Goal: Transaction & Acquisition: Purchase product/service

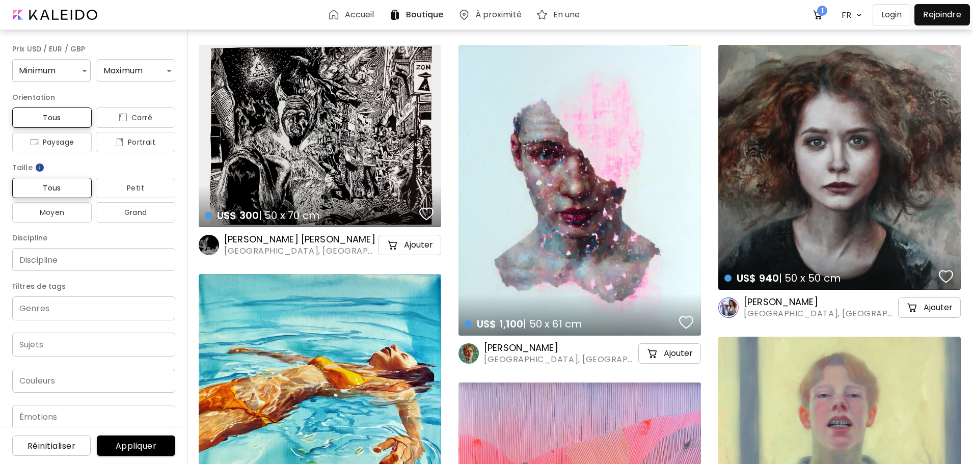
click at [425, 13] on h6 "Boutique" at bounding box center [425, 15] width 38 height 8
click at [820, 15] on span "1" at bounding box center [822, 11] width 10 height 10
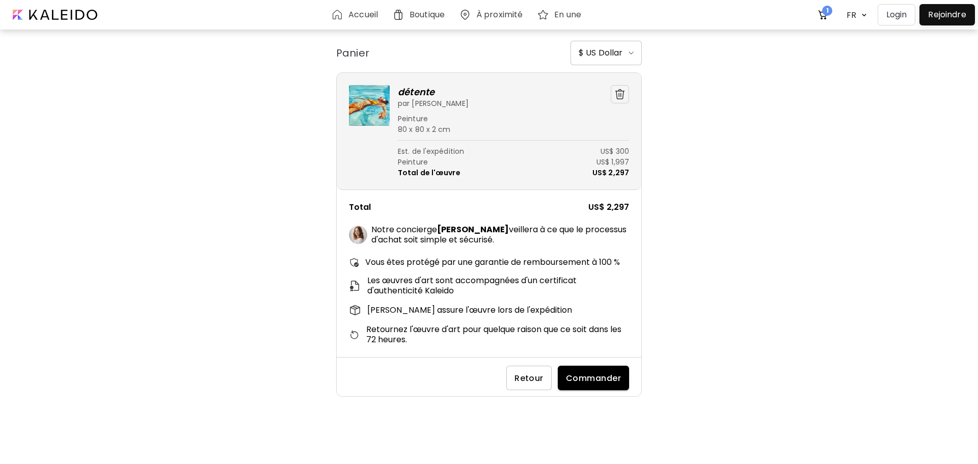
click at [616, 97] on img "button" at bounding box center [620, 94] width 10 height 10
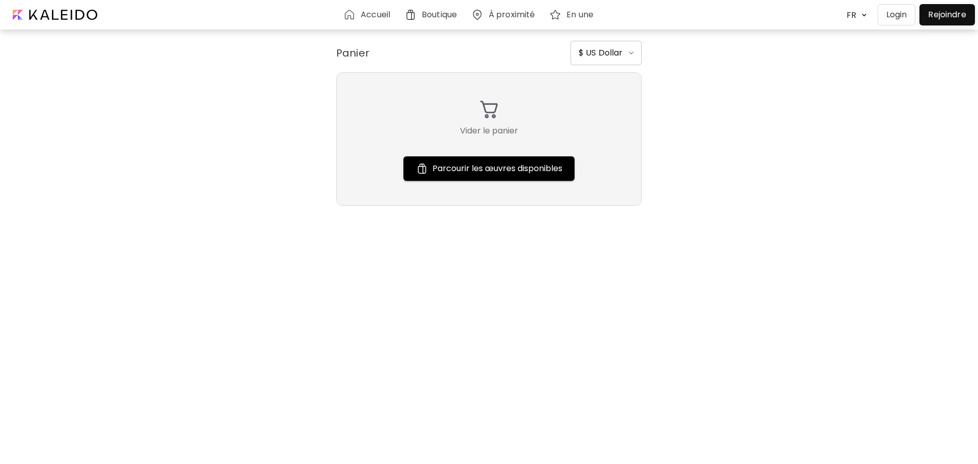
click at [443, 13] on h6 "Boutique" at bounding box center [439, 15] width 35 height 8
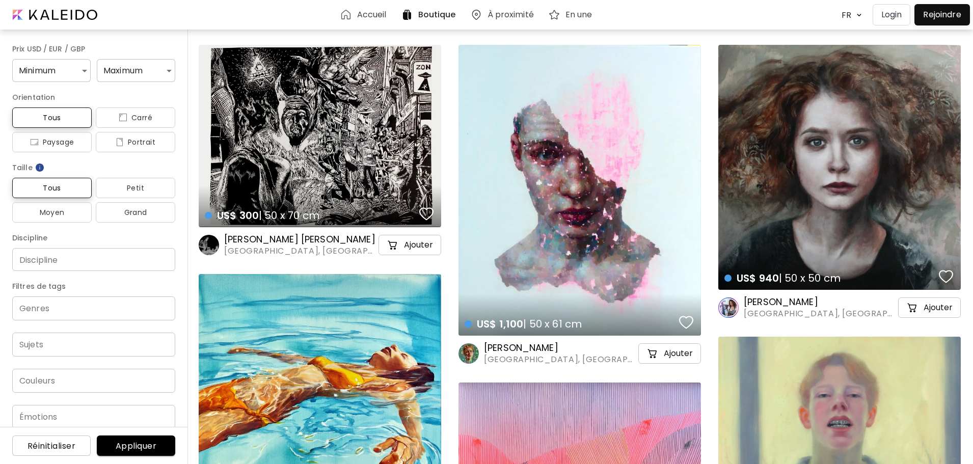
click at [528, 13] on h6 "À proximité" at bounding box center [511, 15] width 46 height 8
click at [575, 13] on h6 "En une" at bounding box center [579, 15] width 27 height 8
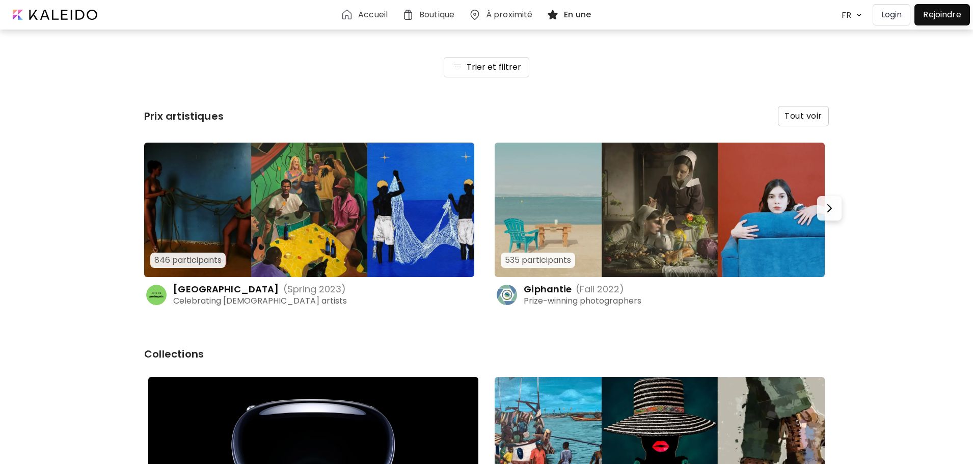
click at [366, 12] on h6 "Accueil" at bounding box center [373, 15] width 30 height 8
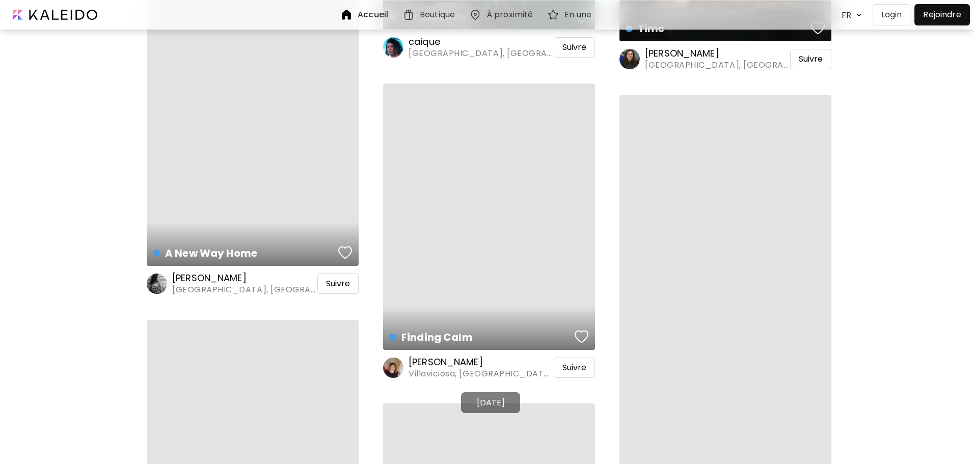
scroll to position [1718, 0]
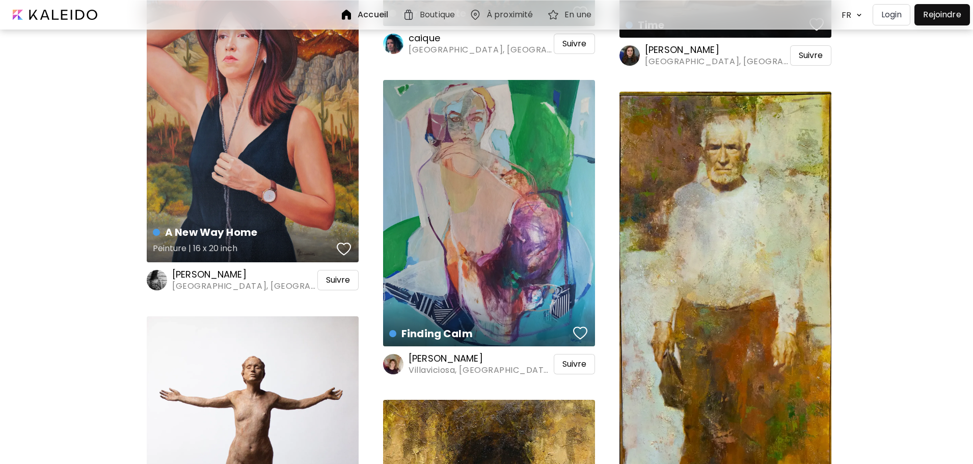
click at [285, 128] on div "A New Way Home Peinture | 16 x 20 inch" at bounding box center [253, 129] width 212 height 267
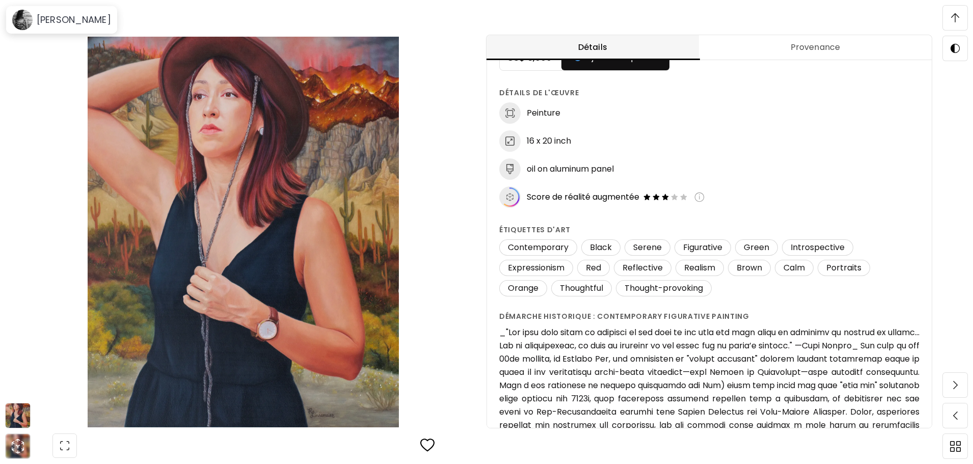
scroll to position [52, 0]
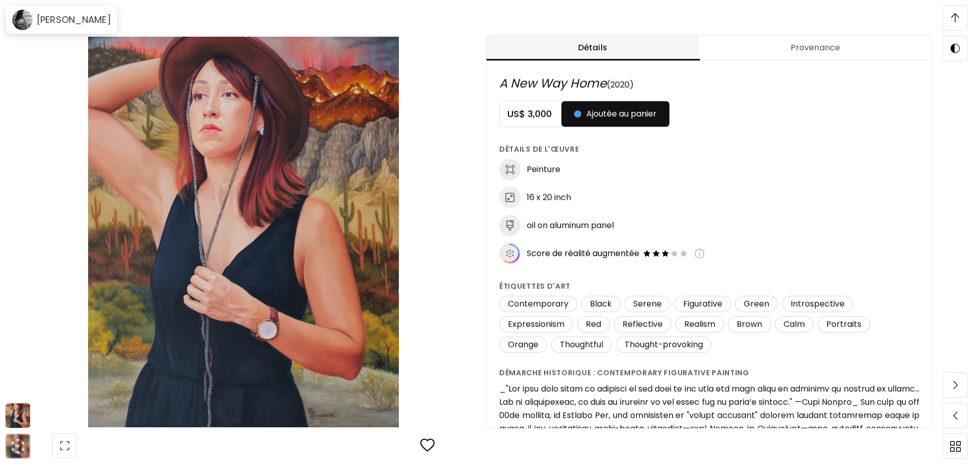
click at [703, 250] on img at bounding box center [700, 254] width 10 height 10
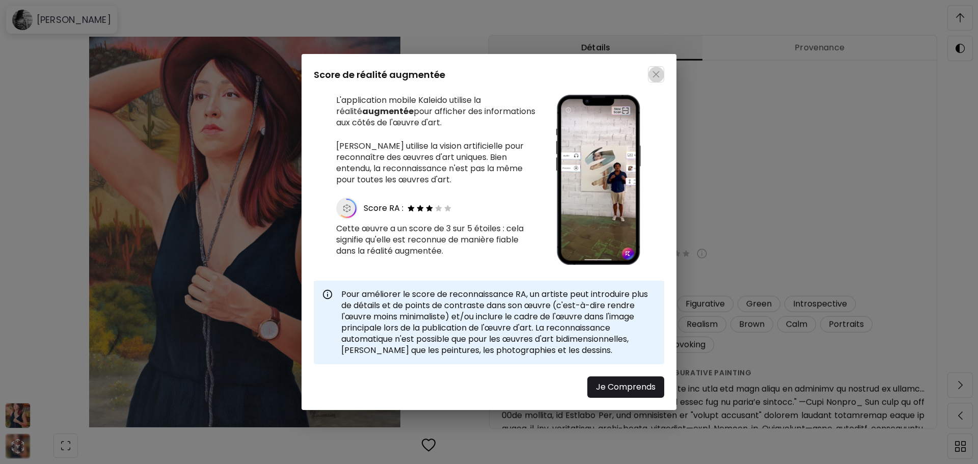
click at [652, 77] on button "button" at bounding box center [656, 74] width 16 height 16
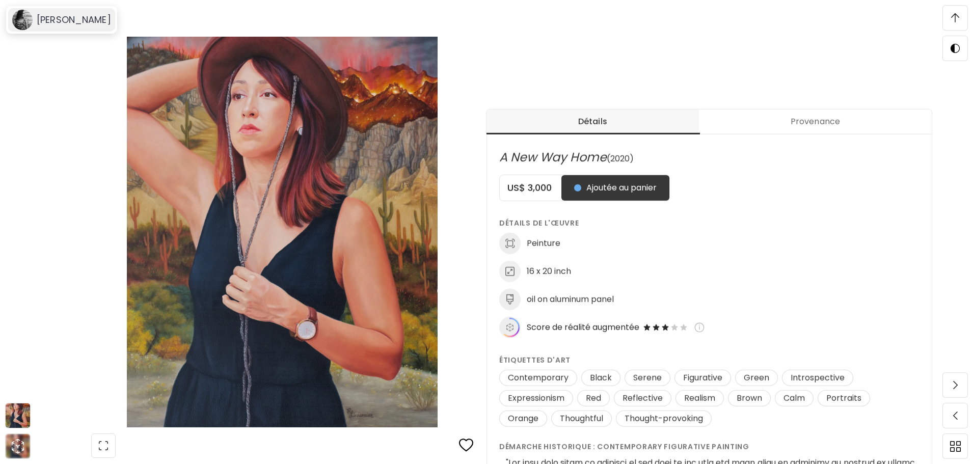
click at [84, 25] on h6 "Rachel Linnemeier" at bounding box center [74, 20] width 74 height 12
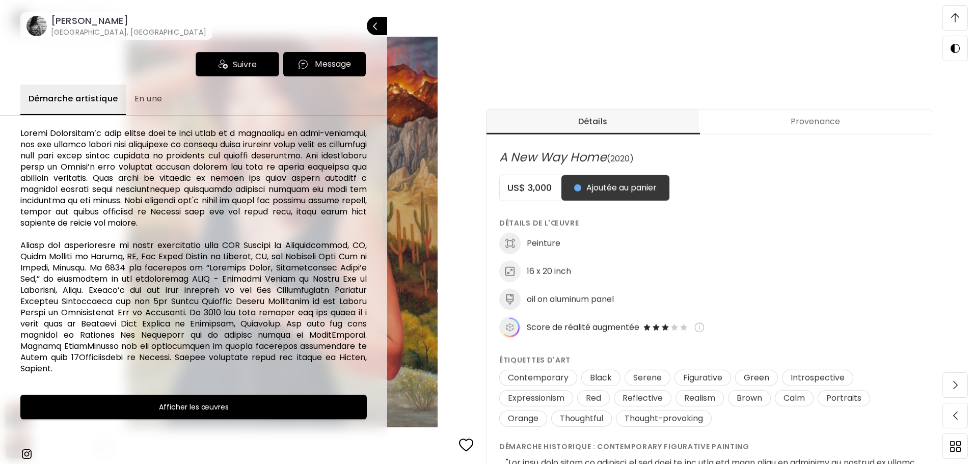
click at [159, 401] on h6 "Afficher les œuvres" at bounding box center [194, 407] width 70 height 12
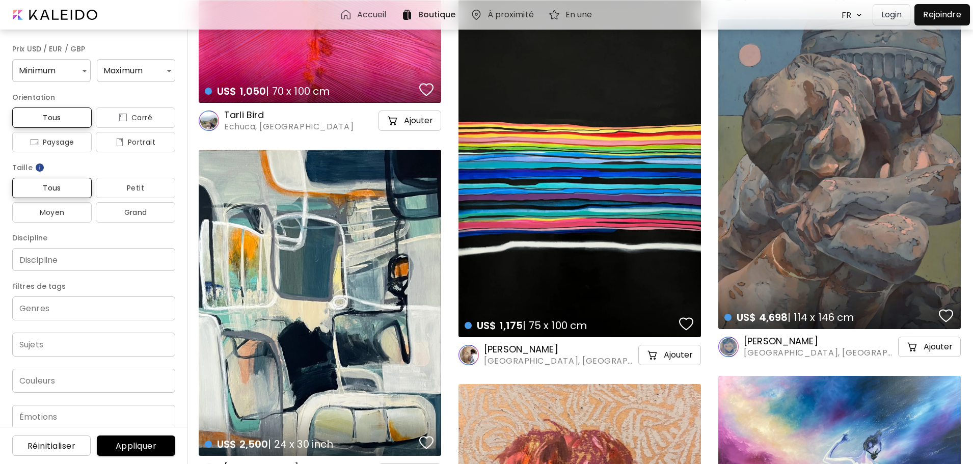
scroll to position [3071, 0]
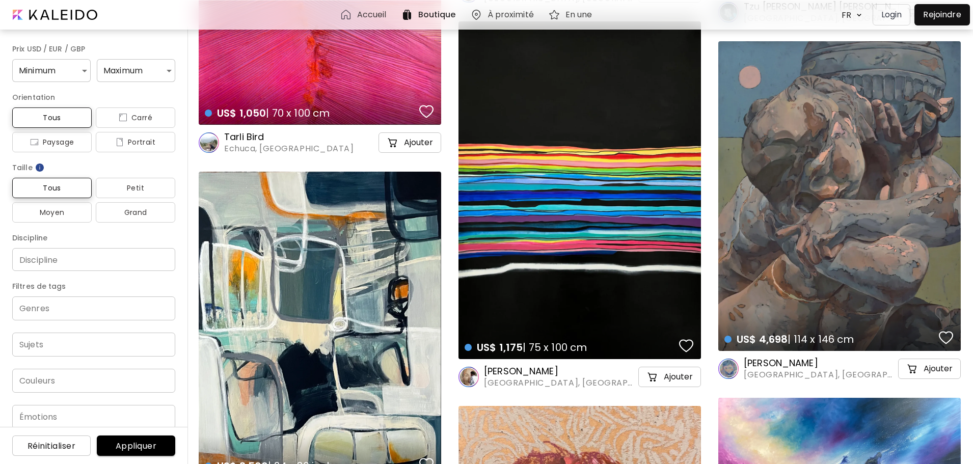
click at [54, 258] on input "Discipline" at bounding box center [93, 259] width 147 height 11
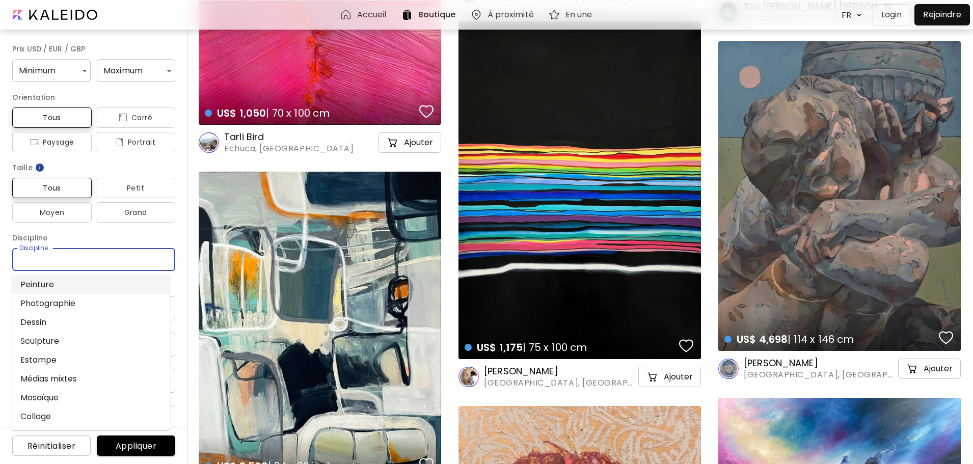
click at [44, 280] on li "Peinture" at bounding box center [91, 284] width 158 height 19
click at [124, 448] on span "Appliquer" at bounding box center [136, 446] width 62 height 11
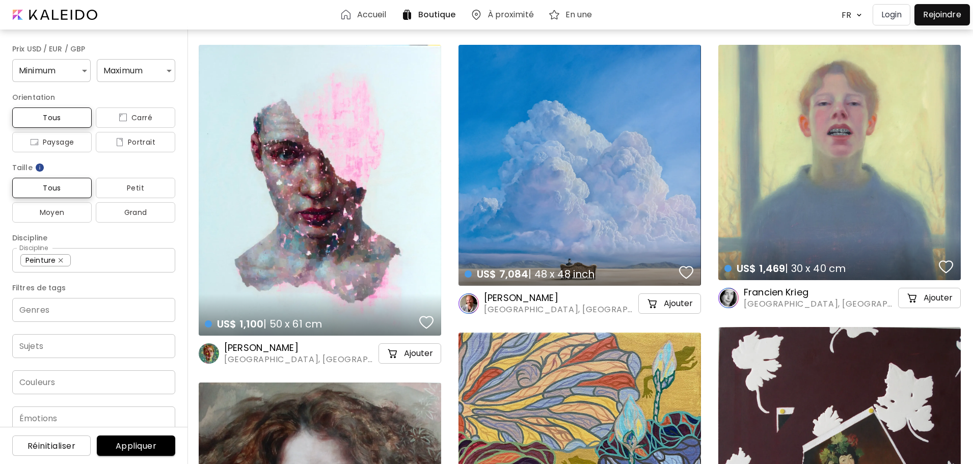
click at [35, 315] on input "Genres" at bounding box center [93, 310] width 147 height 12
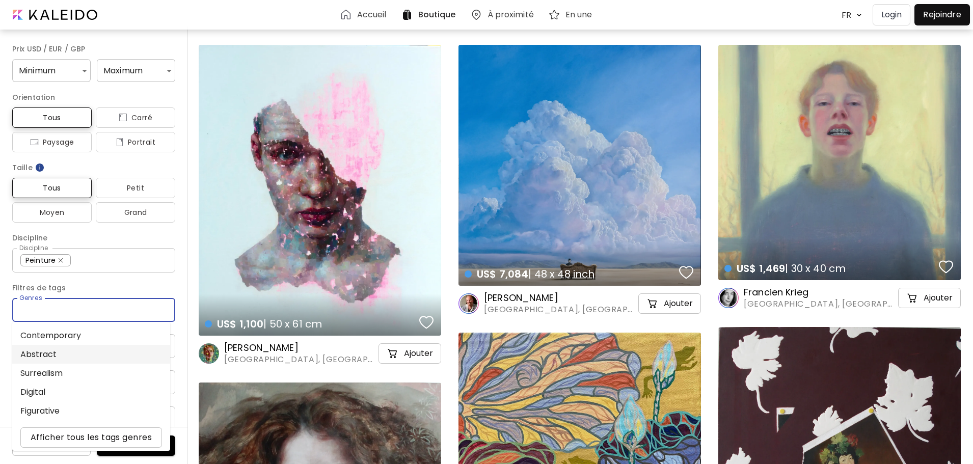
click at [36, 355] on li "Abstract" at bounding box center [91, 354] width 158 height 19
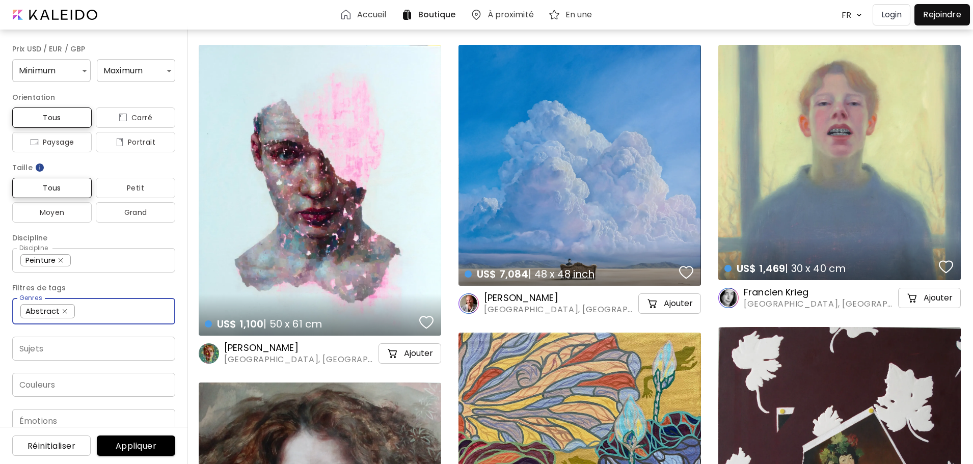
click at [129, 447] on span "Appliquer" at bounding box center [136, 446] width 62 height 11
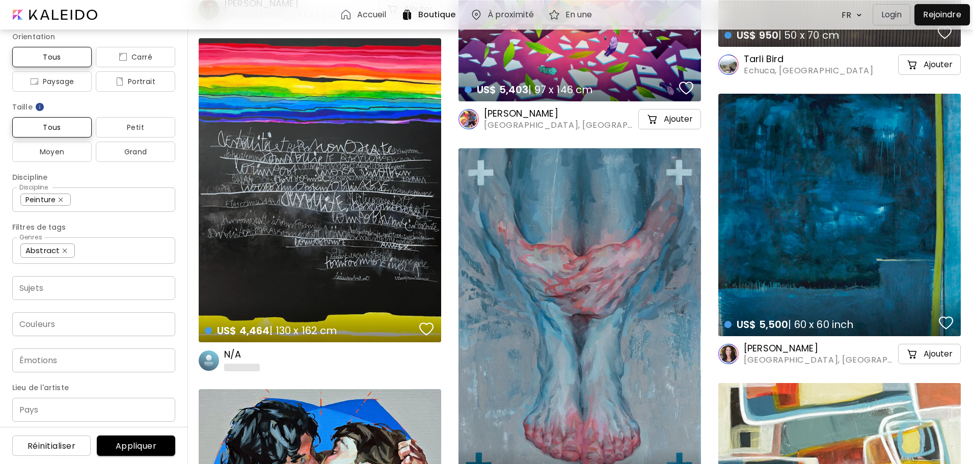
scroll to position [66, 0]
click at [31, 410] on input "Pays" at bounding box center [93, 404] width 163 height 24
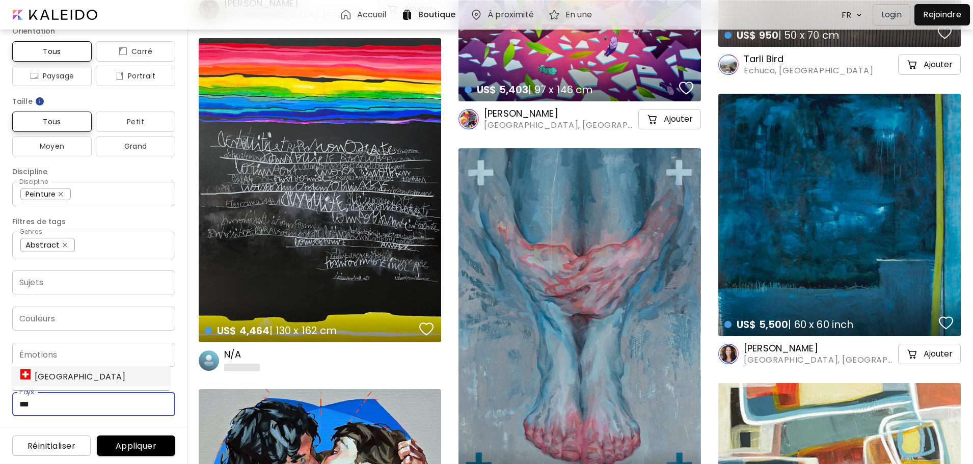
click at [73, 377] on li "[GEOGRAPHIC_DATA]" at bounding box center [91, 376] width 158 height 20
type input "******"
click at [132, 445] on span "Appliquer" at bounding box center [136, 446] width 62 height 11
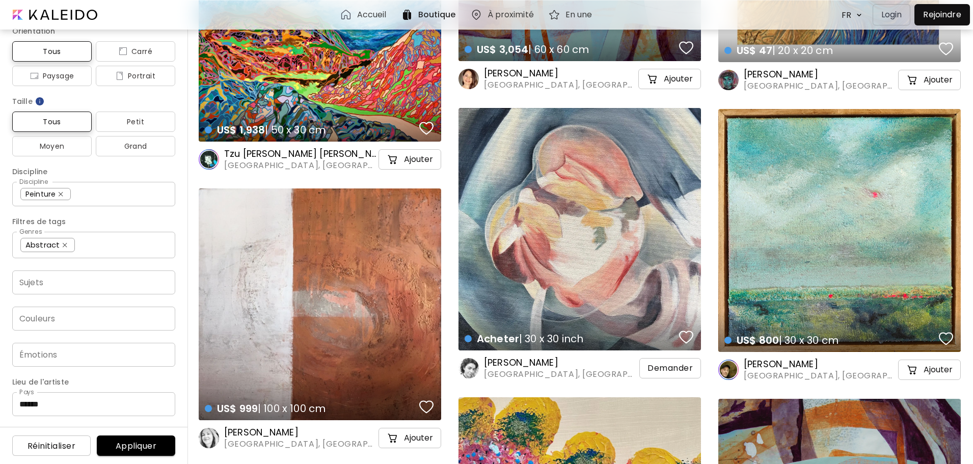
scroll to position [200, 0]
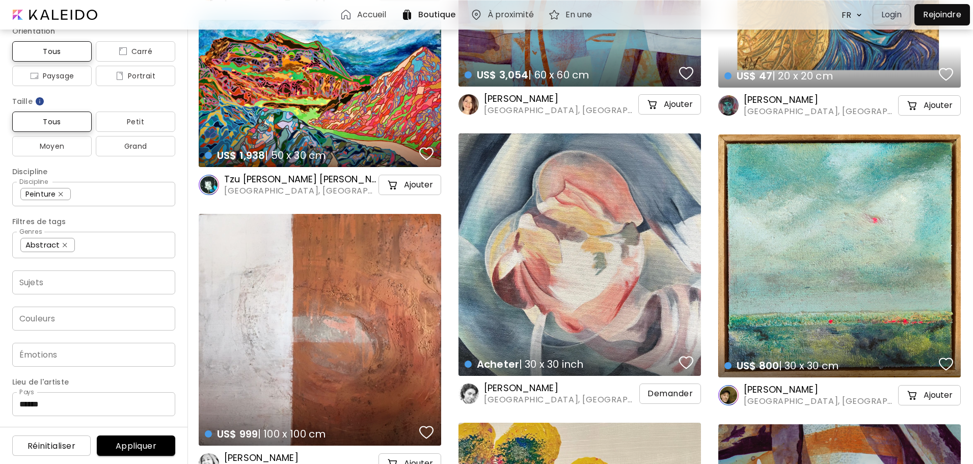
click at [791, 391] on h6 "[PERSON_NAME]" at bounding box center [820, 390] width 152 height 12
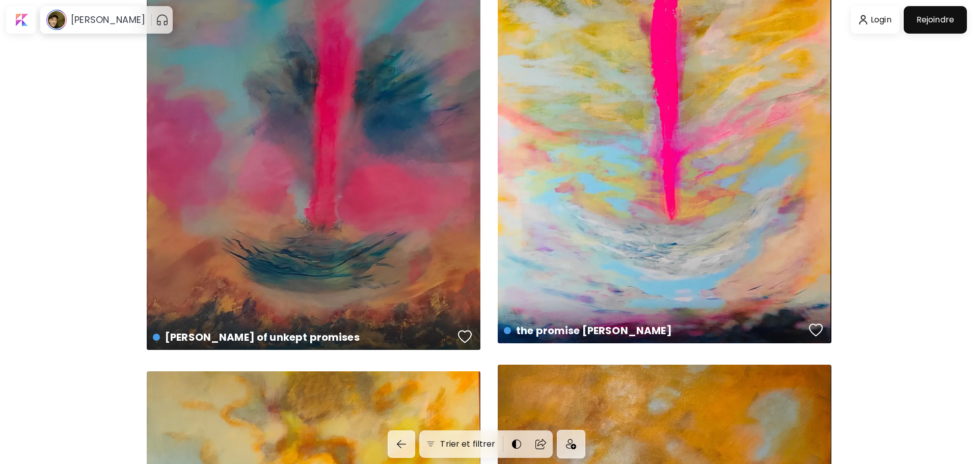
scroll to position [197, 0]
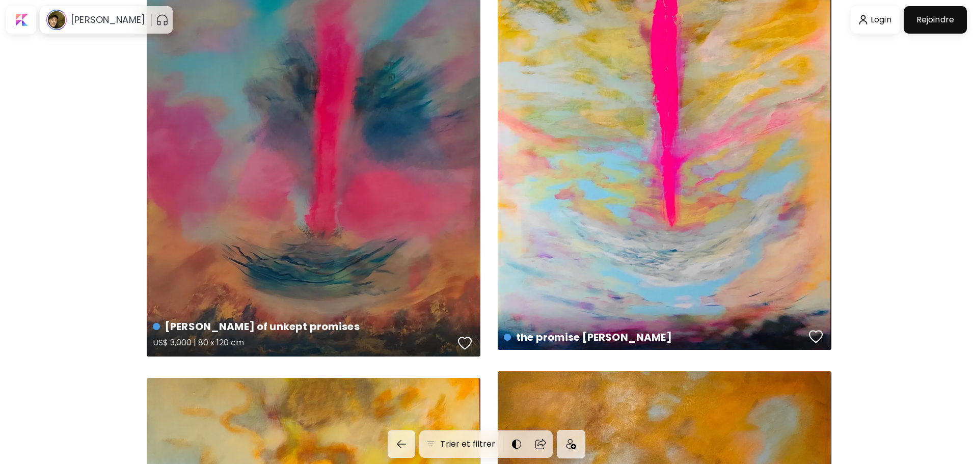
click at [419, 155] on div "[PERSON_NAME] of unkept promises US$ 3,000 | 80 x 120 cm" at bounding box center [314, 100] width 334 height 514
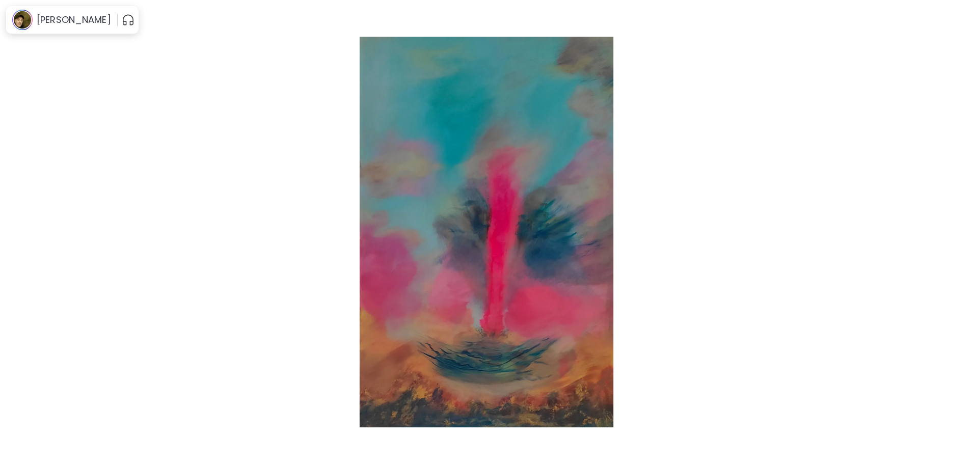
click at [418, 155] on img at bounding box center [487, 232] width 888 height 391
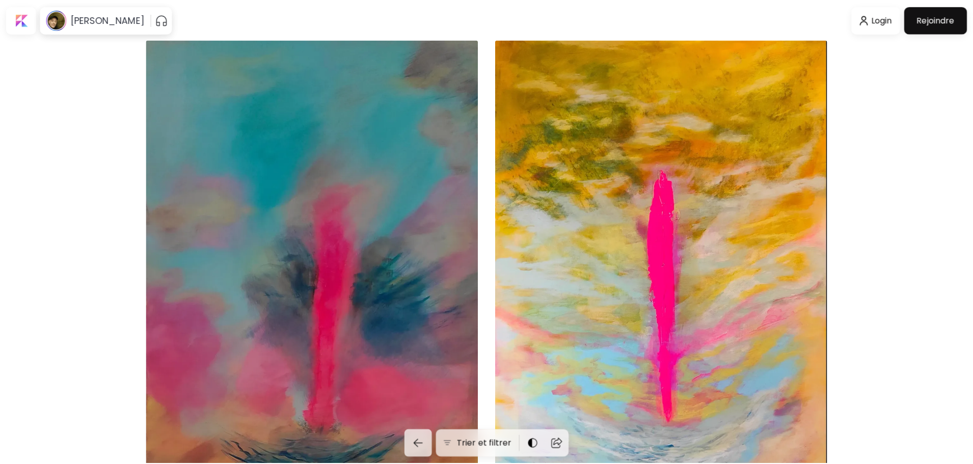
scroll to position [197, 0]
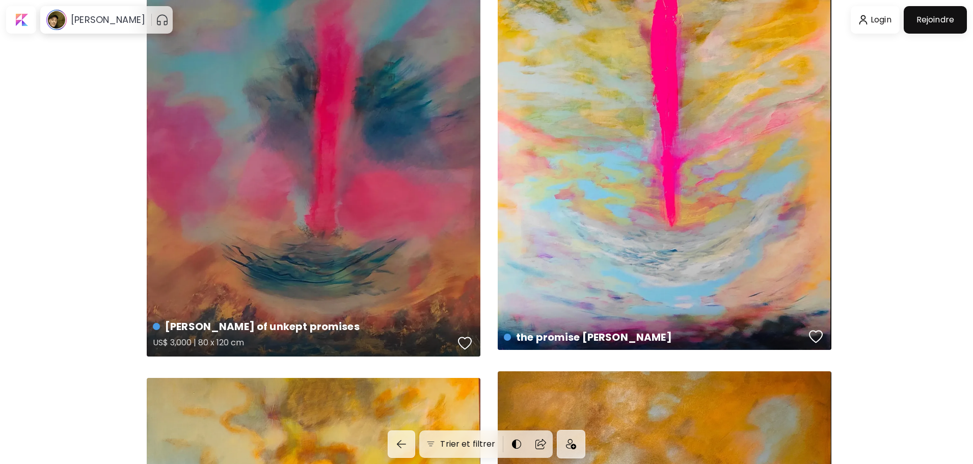
click at [291, 322] on h4 "[PERSON_NAME] of unkept promises" at bounding box center [304, 326] width 302 height 15
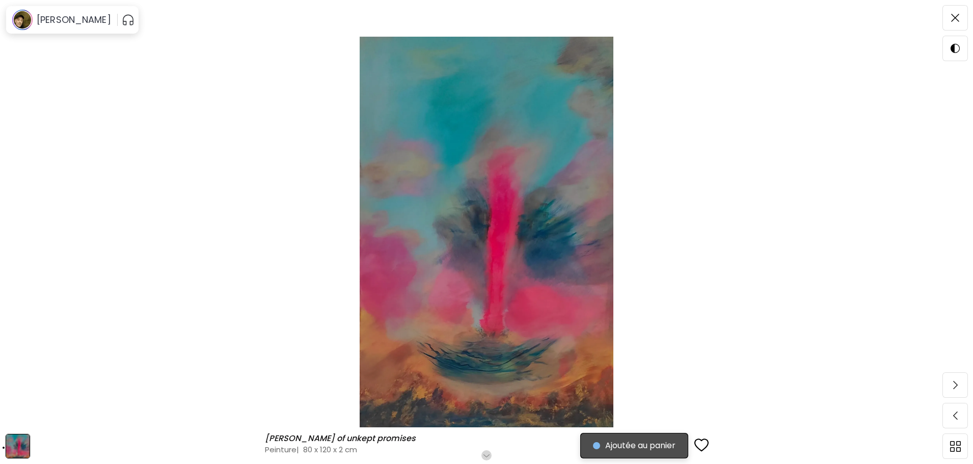
click at [632, 449] on span "Ajoutée au panier" at bounding box center [634, 446] width 83 height 12
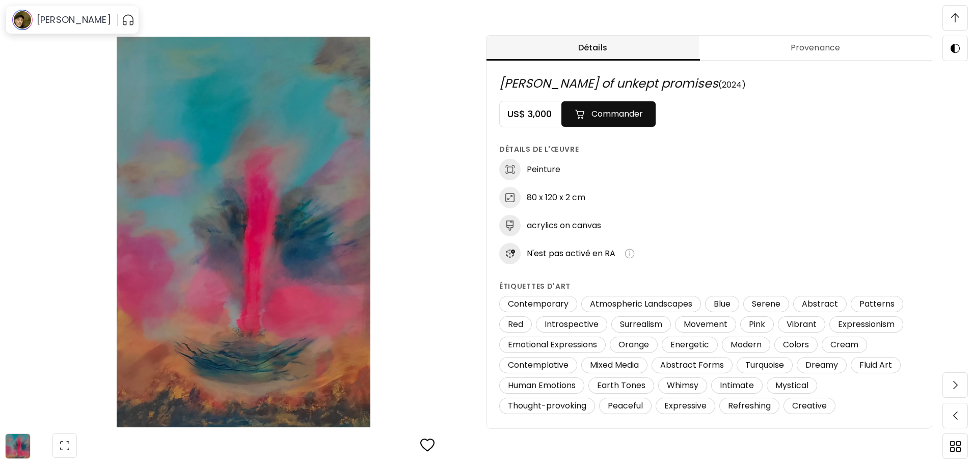
scroll to position [567, 0]
click at [631, 256] on img at bounding box center [630, 254] width 10 height 10
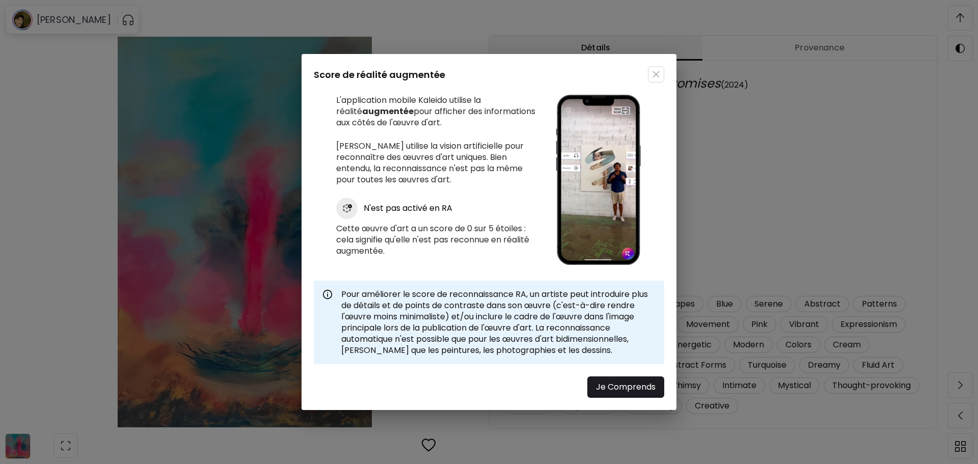
click at [661, 68] on button "button" at bounding box center [656, 74] width 16 height 16
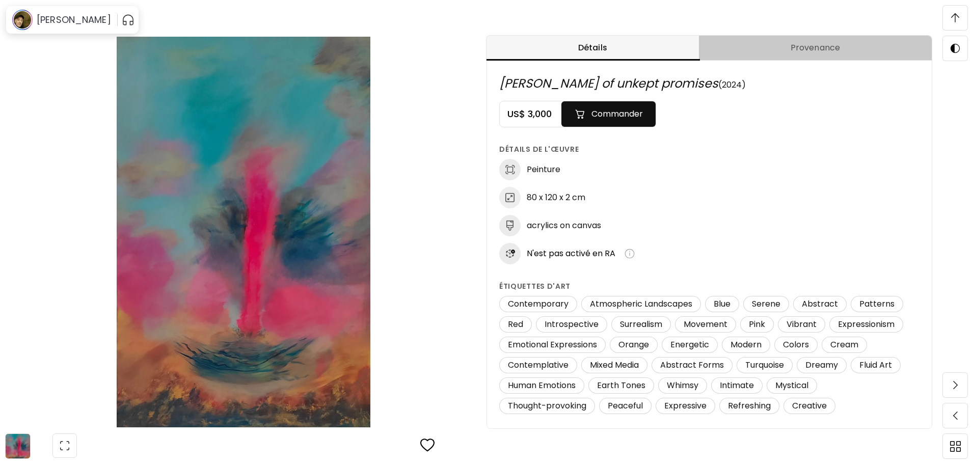
click at [802, 40] on button "Provenance" at bounding box center [815, 48] width 233 height 25
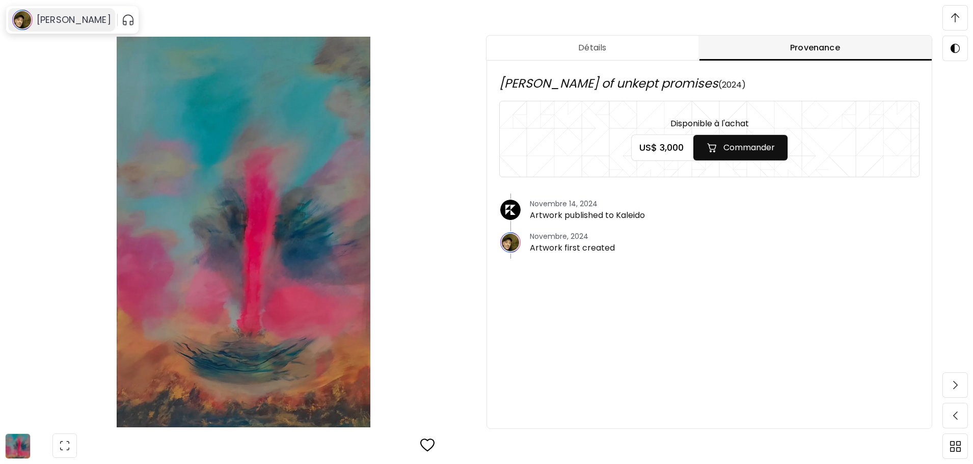
click at [69, 20] on h6 "[PERSON_NAME]" at bounding box center [74, 20] width 74 height 12
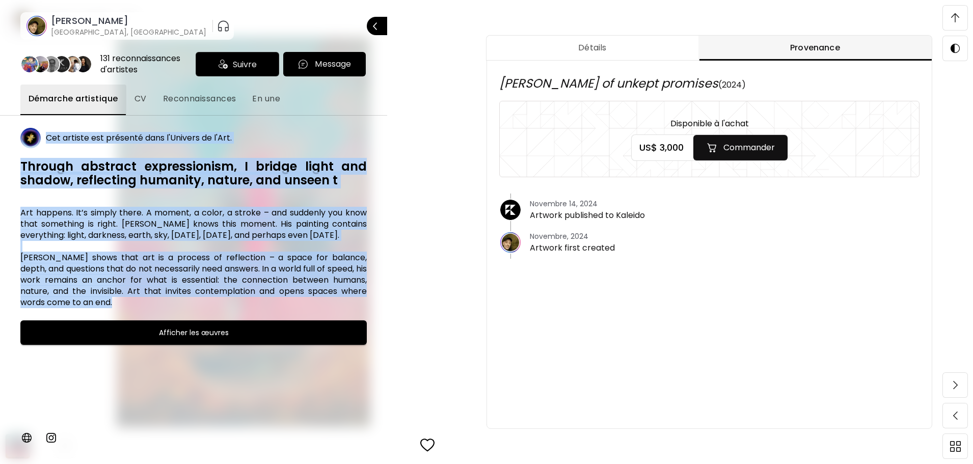
drag, startPoint x: 15, startPoint y: 132, endPoint x: 260, endPoint y: 305, distance: 299.9
click at [260, 305] on div "131 reconnaissances d'artistes Suivre Message Démarche artistique CV Reconnaiss…" at bounding box center [193, 252] width 387 height 424
copy div "Cet artiste est présenté dans l'Univers de l'Art. Through abstract expressionis…"
click at [137, 98] on span "CV" at bounding box center [141, 99] width 12 height 12
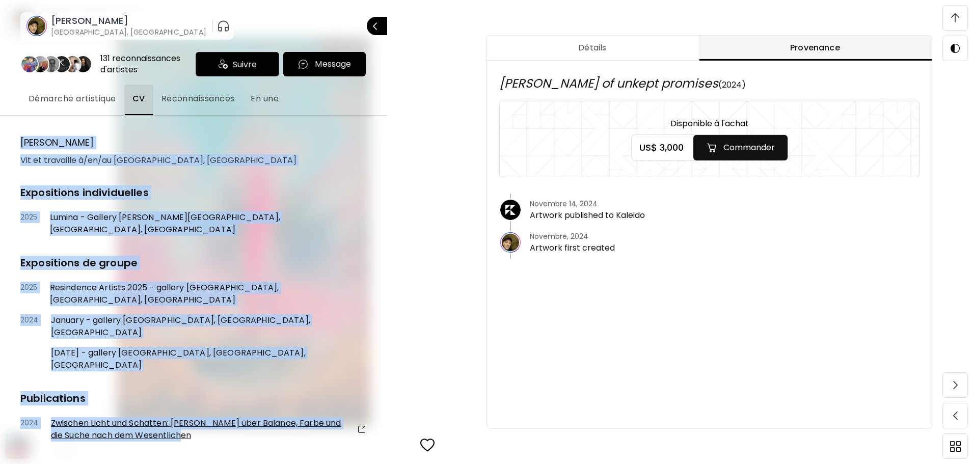
drag, startPoint x: 20, startPoint y: 140, endPoint x: 251, endPoint y: 412, distance: 356.9
click at [251, 412] on div "[PERSON_NAME] et travaille à/en/au [GEOGRAPHIC_DATA], [GEOGRAPHIC_DATA] Exposit…" at bounding box center [193, 287] width 347 height 342
copy div "[PERSON_NAME] et travaille à/en/au [GEOGRAPHIC_DATA], [GEOGRAPHIC_DATA] Exposit…"
click at [217, 101] on span "Reconnaissances" at bounding box center [198, 99] width 73 height 12
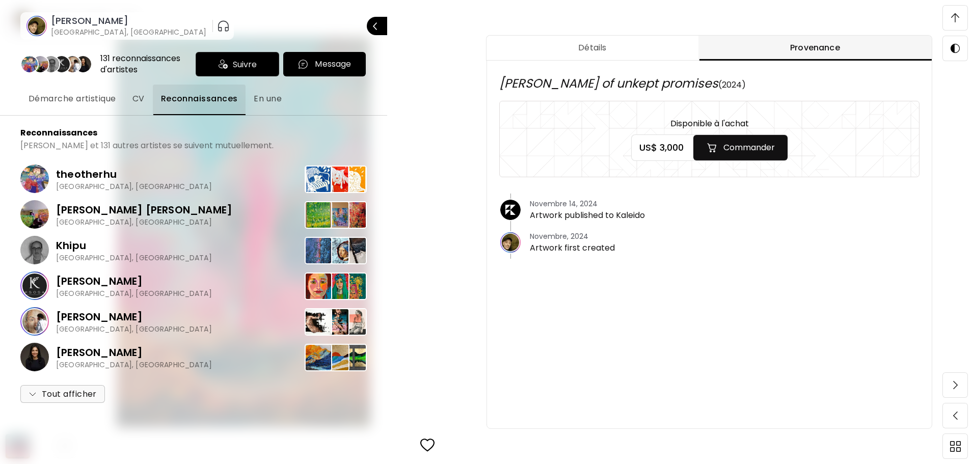
click at [258, 100] on span "En une" at bounding box center [268, 99] width 28 height 12
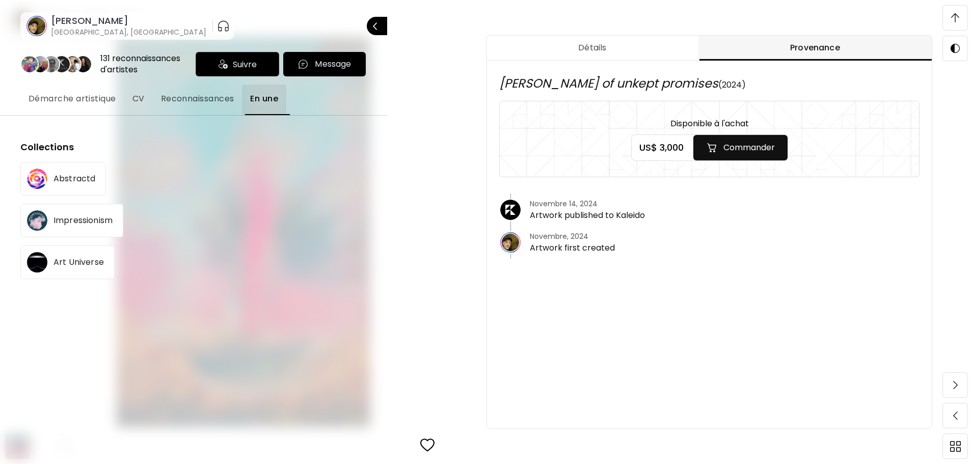
click at [108, 100] on span "Démarche artistique" at bounding box center [73, 99] width 88 height 12
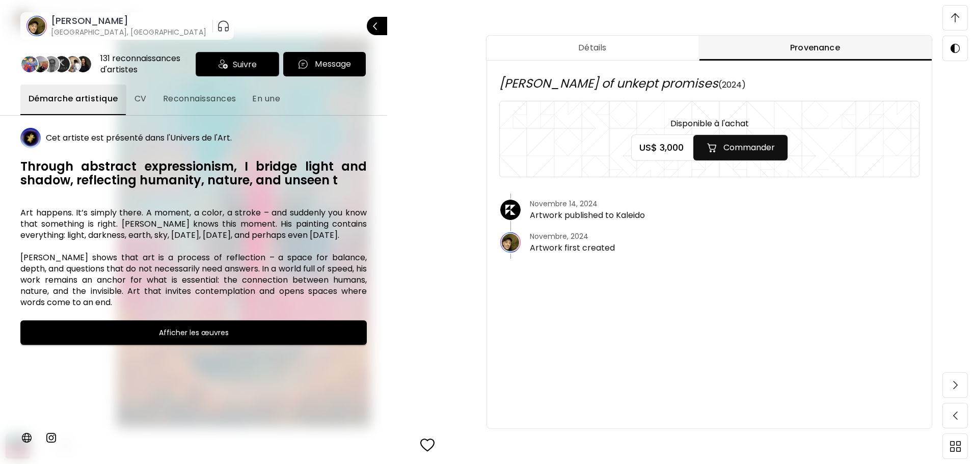
click at [141, 102] on span "CV" at bounding box center [141, 99] width 12 height 12
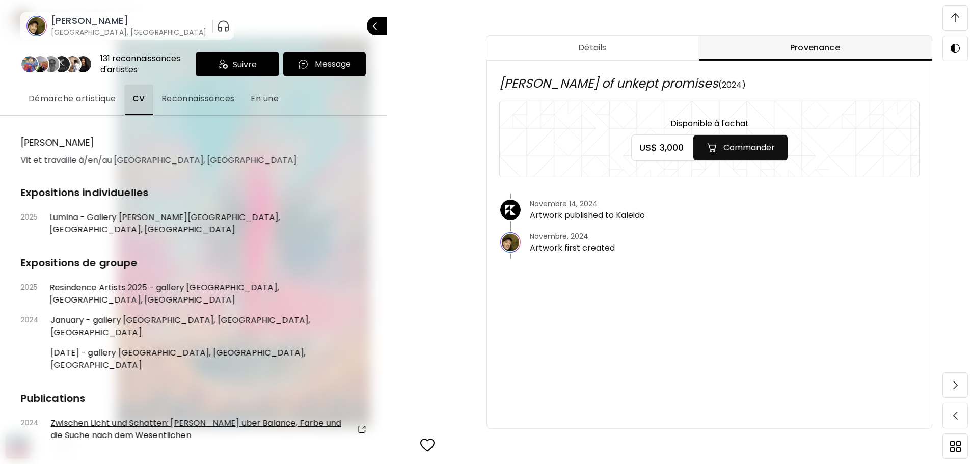
click at [80, 19] on h6 "[PERSON_NAME]" at bounding box center [128, 21] width 155 height 12
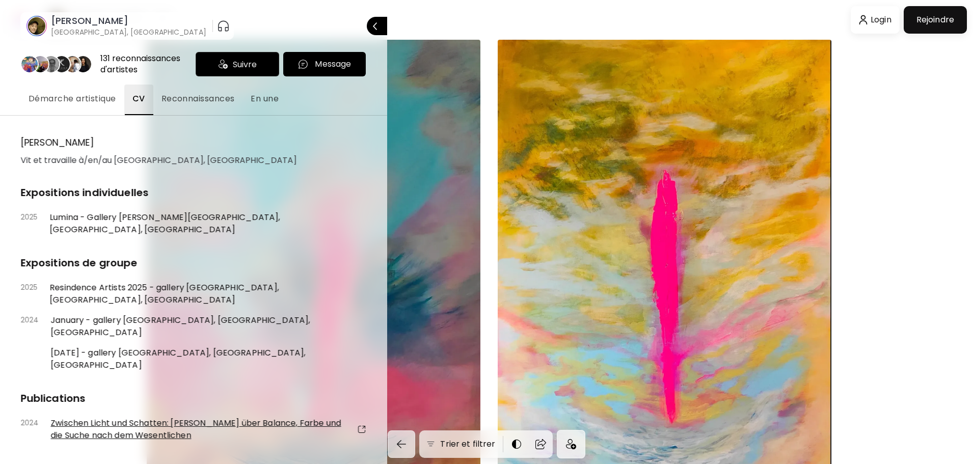
click at [80, 19] on h6 "[PERSON_NAME]" at bounding box center [128, 21] width 155 height 12
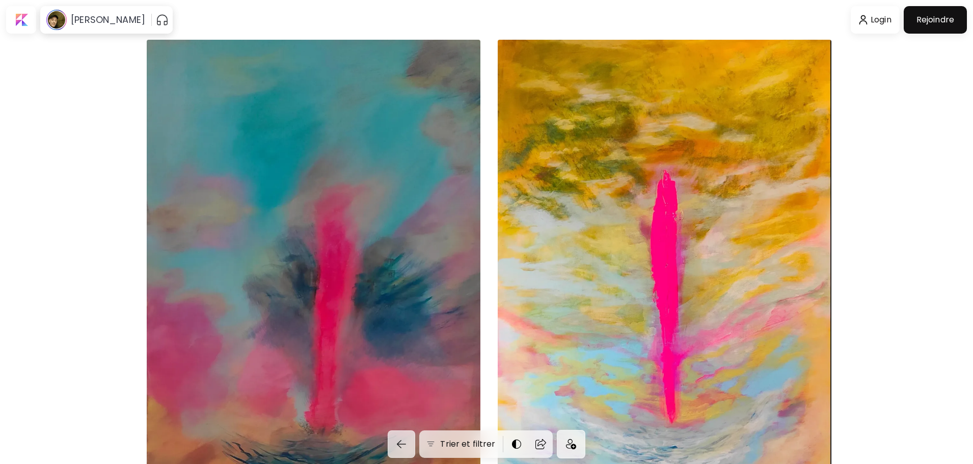
click at [80, 19] on h6 "[PERSON_NAME]" at bounding box center [108, 20] width 74 height 12
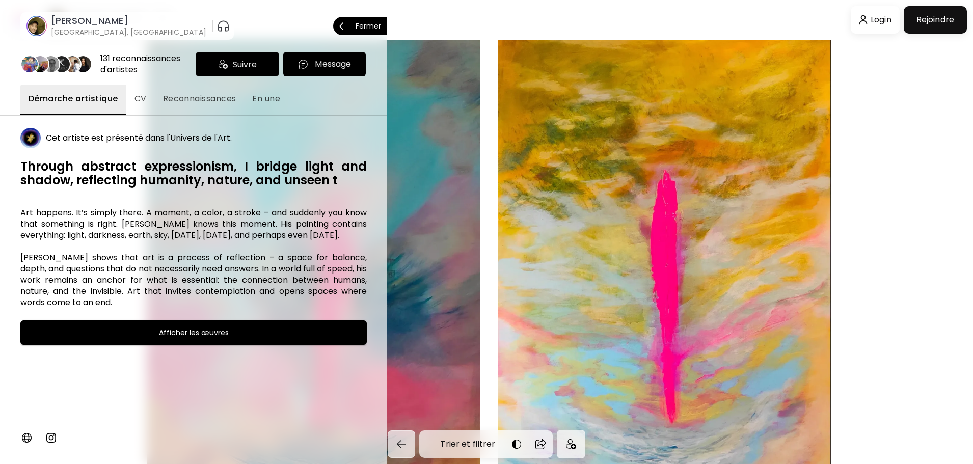
click at [213, 330] on h6 "Afficher les œuvres" at bounding box center [194, 333] width 70 height 12
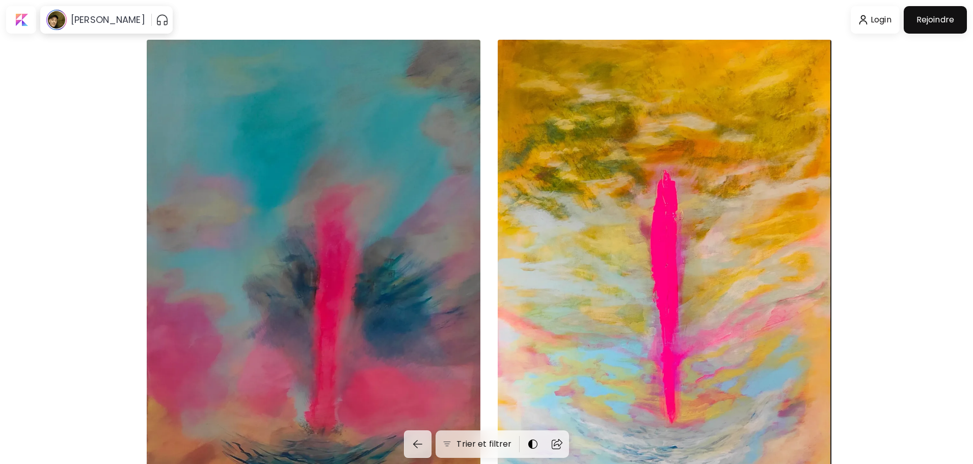
scroll to position [197, 0]
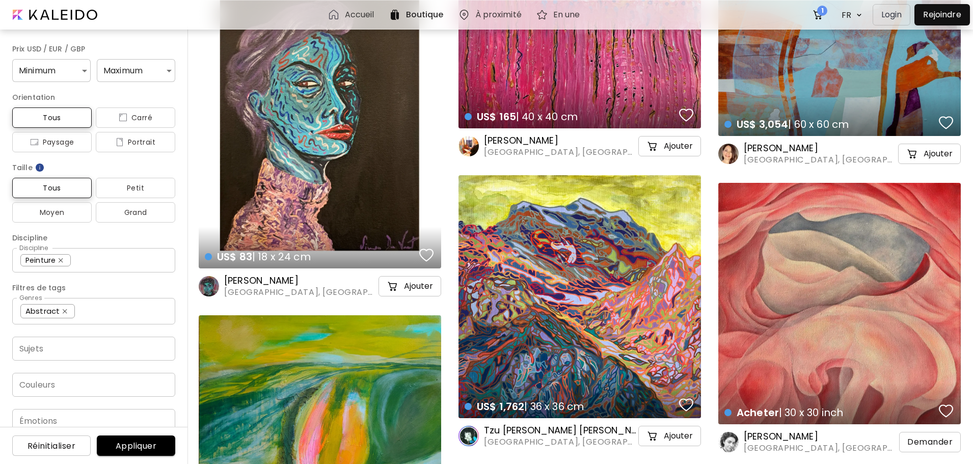
scroll to position [738, 0]
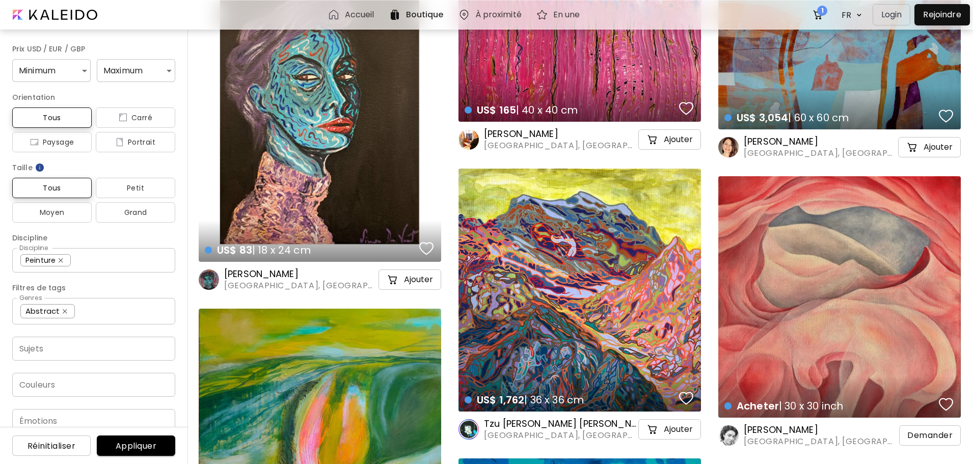
click at [526, 421] on h6 "Tzu [PERSON_NAME] [PERSON_NAME]" at bounding box center [560, 424] width 152 height 12
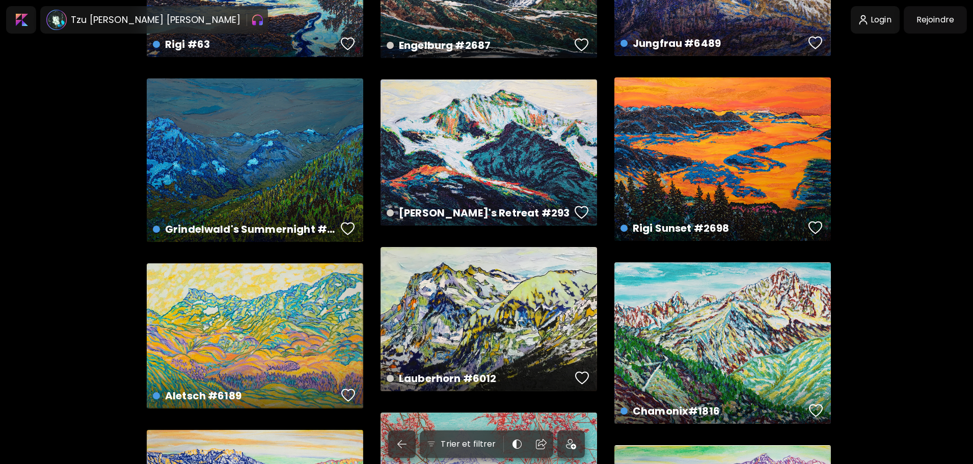
scroll to position [374, 0]
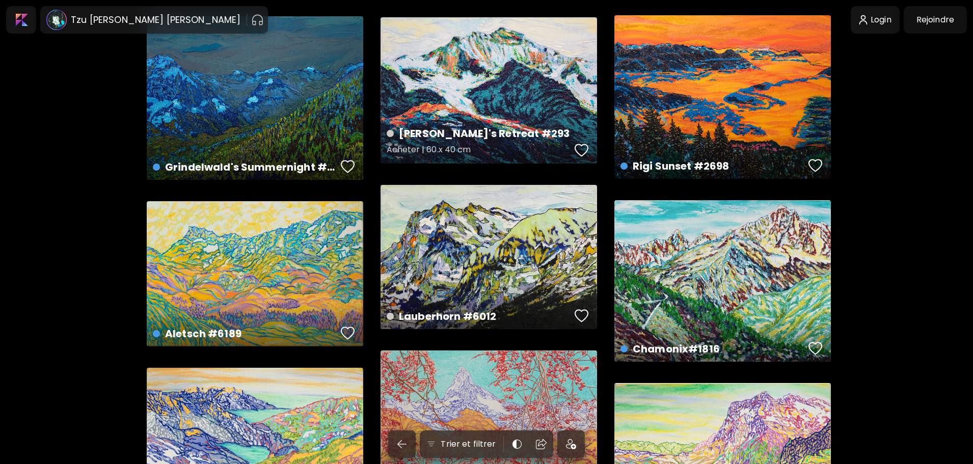
click at [480, 99] on div "Angel's Retreat #293 Acheter | 60 x 40 cm" at bounding box center [489, 90] width 217 height 146
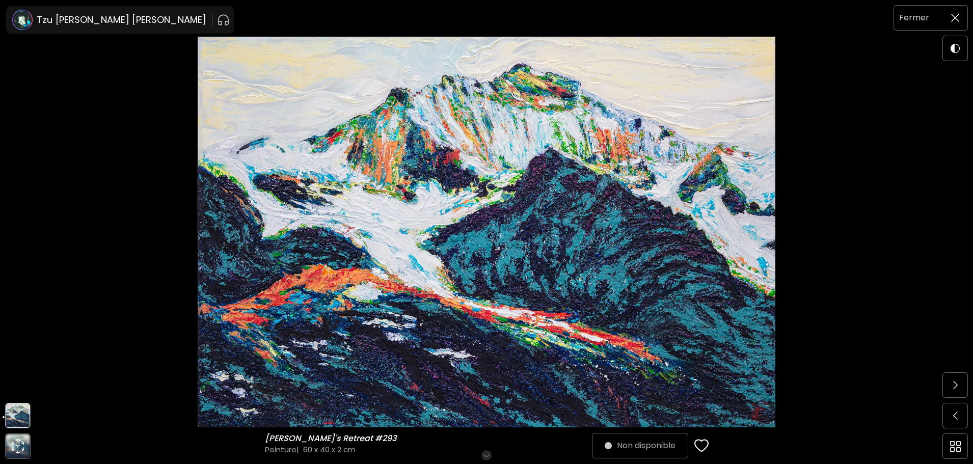
click at [958, 14] on img at bounding box center [955, 18] width 8 height 8
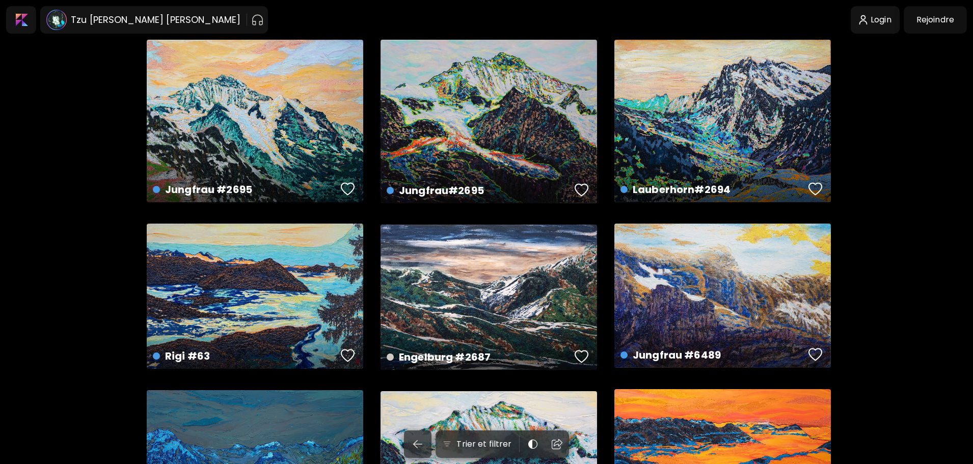
scroll to position [374, 0]
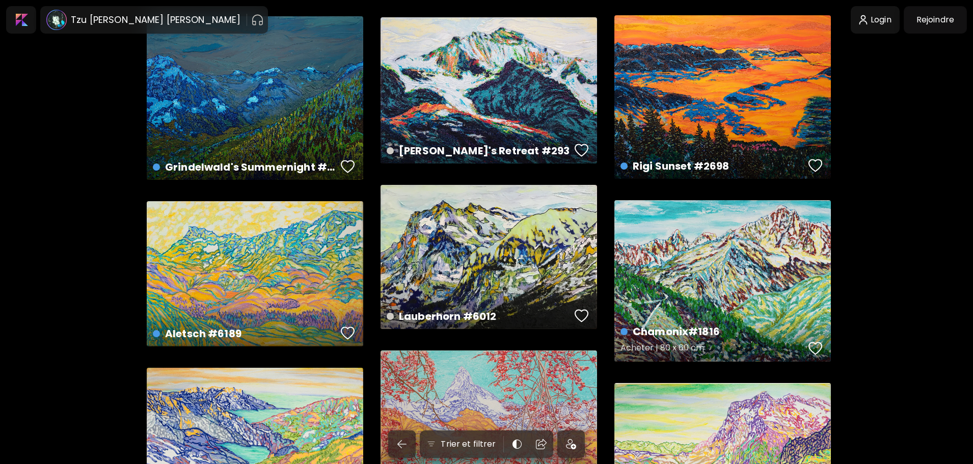
click at [669, 311] on div "Chamonix#1816 Acheter | 80 x 60 cm" at bounding box center [723, 281] width 217 height 162
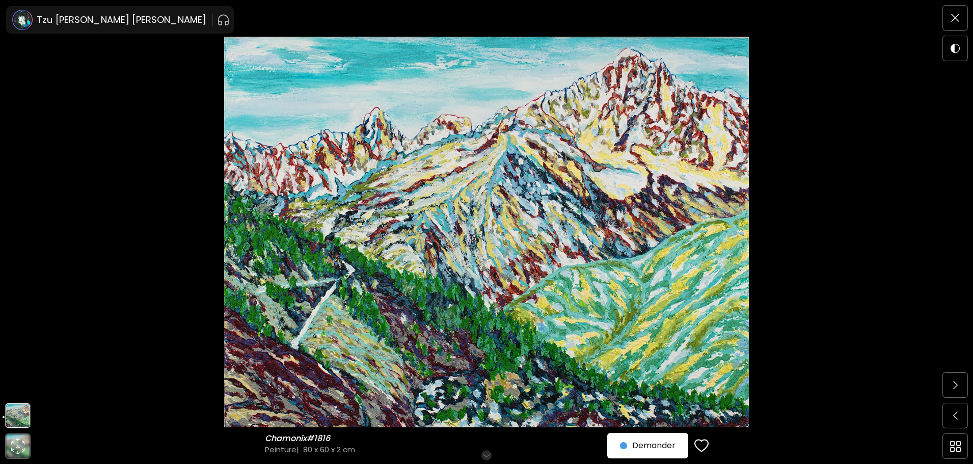
click at [488, 460] on h6 "Faites défiler pour plus" at bounding box center [487, 456] width 80 height 8
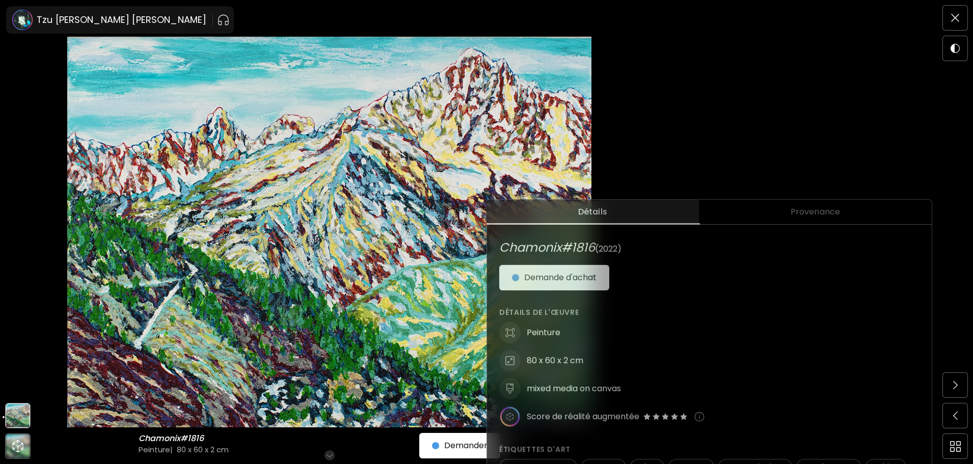
click at [819, 204] on button "Provenance" at bounding box center [815, 212] width 233 height 25
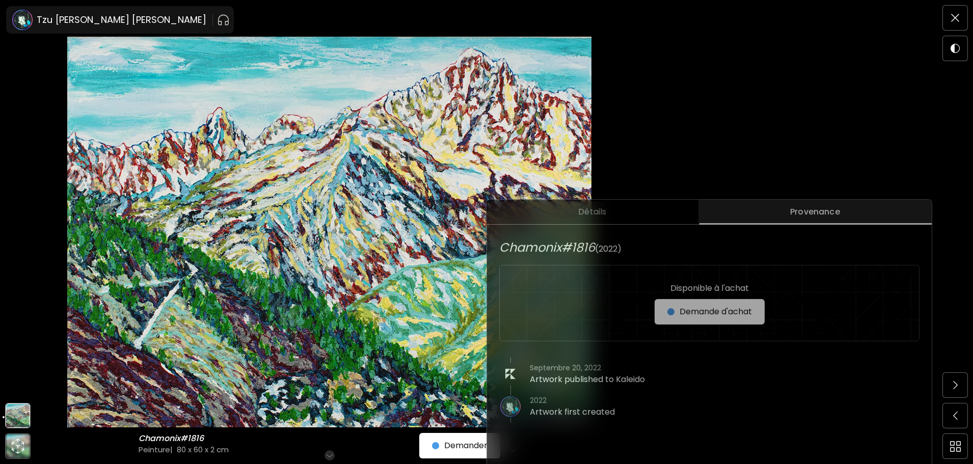
click at [651, 208] on span "Détails" at bounding box center [593, 212] width 200 height 12
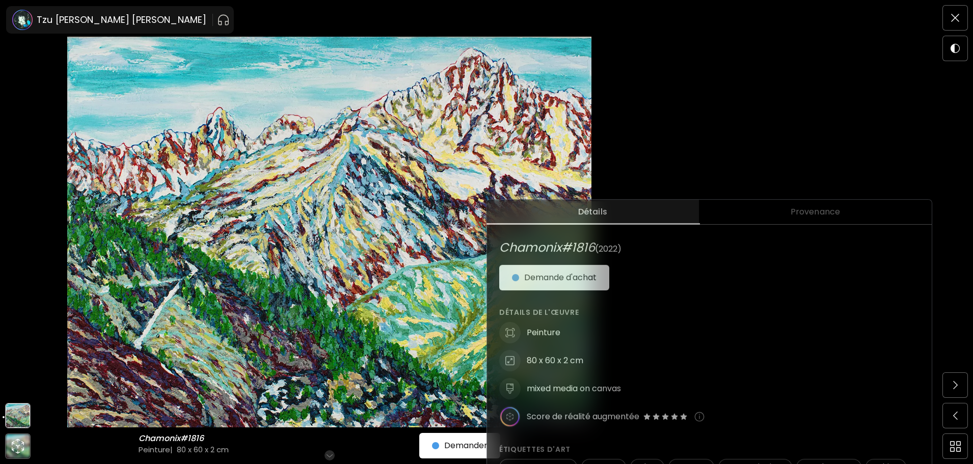
click at [700, 417] on img at bounding box center [700, 417] width 10 height 10
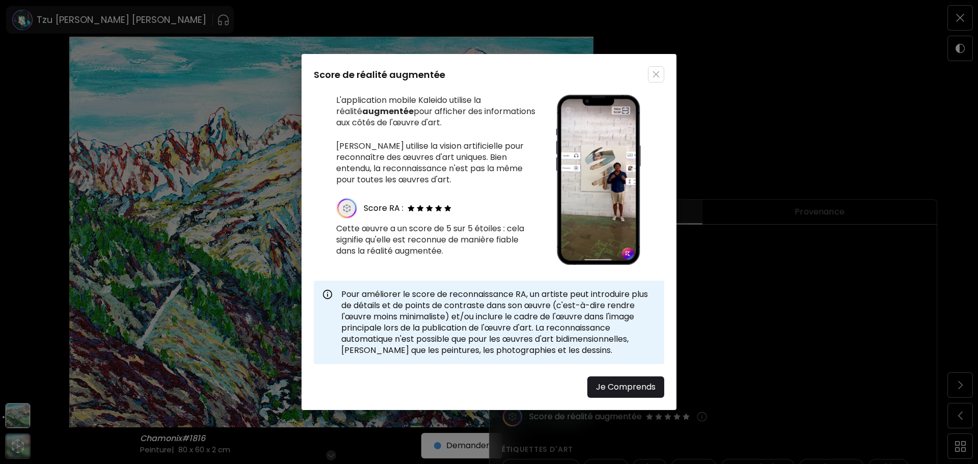
click at [653, 70] on button "button" at bounding box center [656, 74] width 16 height 16
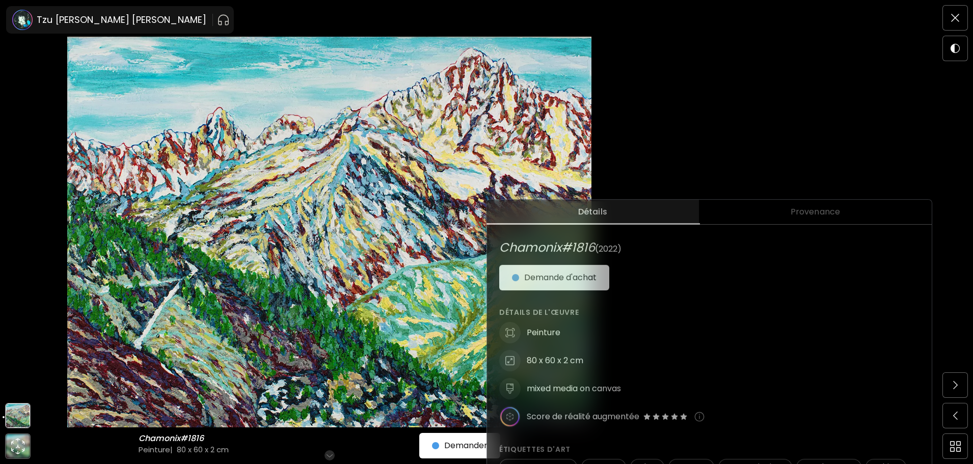
click at [562, 282] on span "Demande d'achat" at bounding box center [554, 278] width 85 height 12
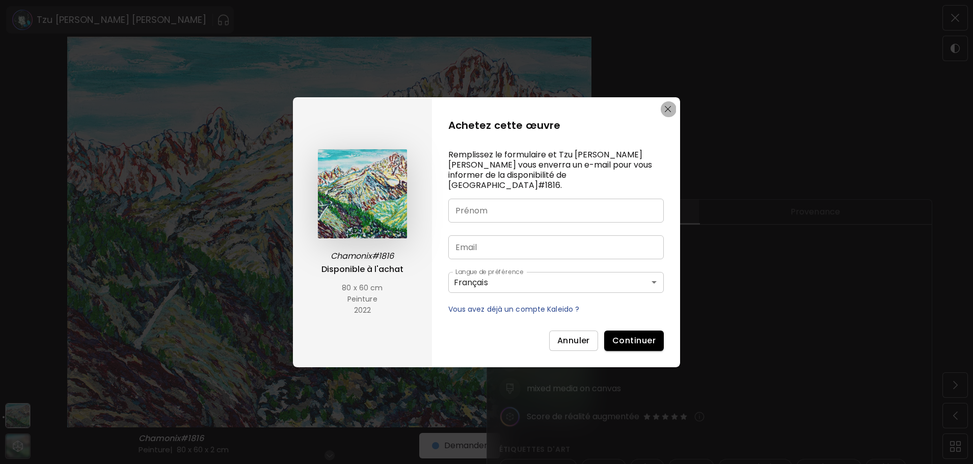
click at [667, 112] on img "button" at bounding box center [668, 109] width 7 height 7
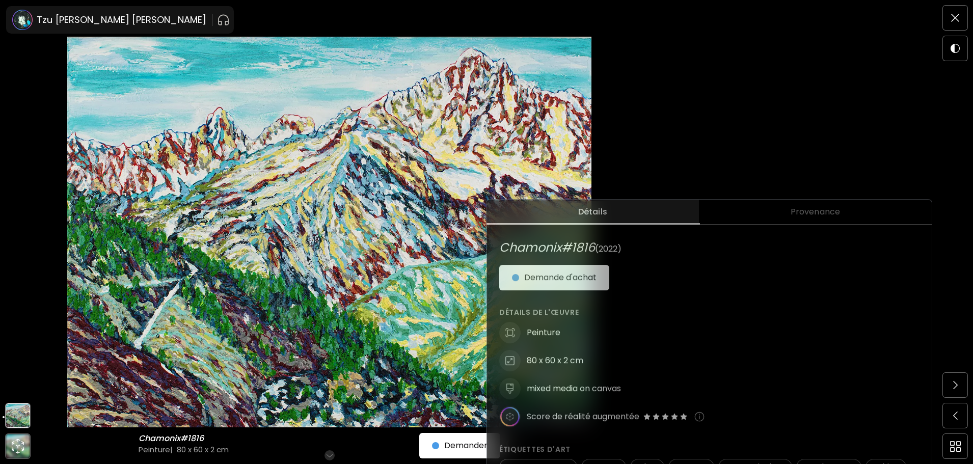
click at [958, 15] on img at bounding box center [955, 18] width 8 height 8
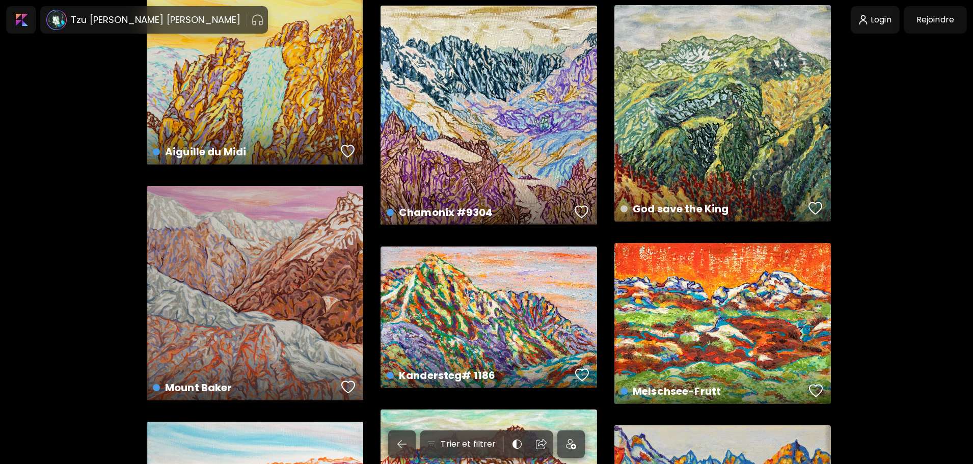
scroll to position [1338, 0]
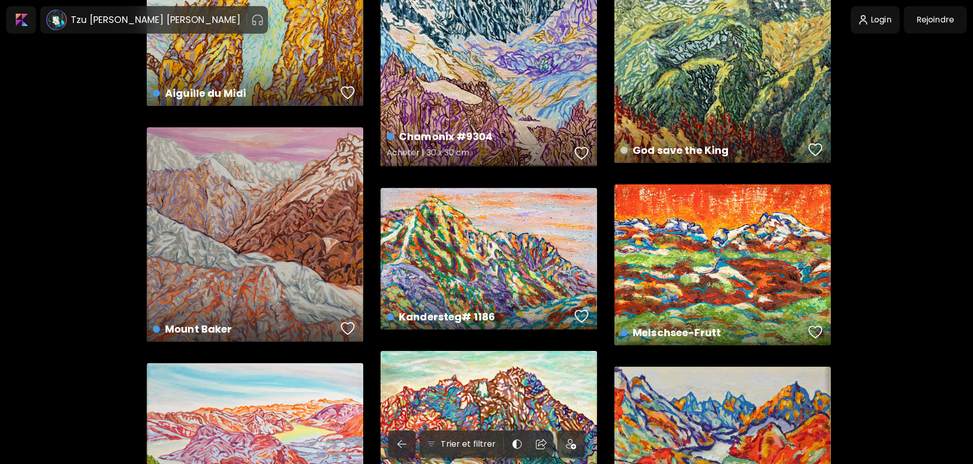
click at [502, 87] on div "Chamonix #9304 Acheter | 30 x 30 cm" at bounding box center [489, 57] width 217 height 220
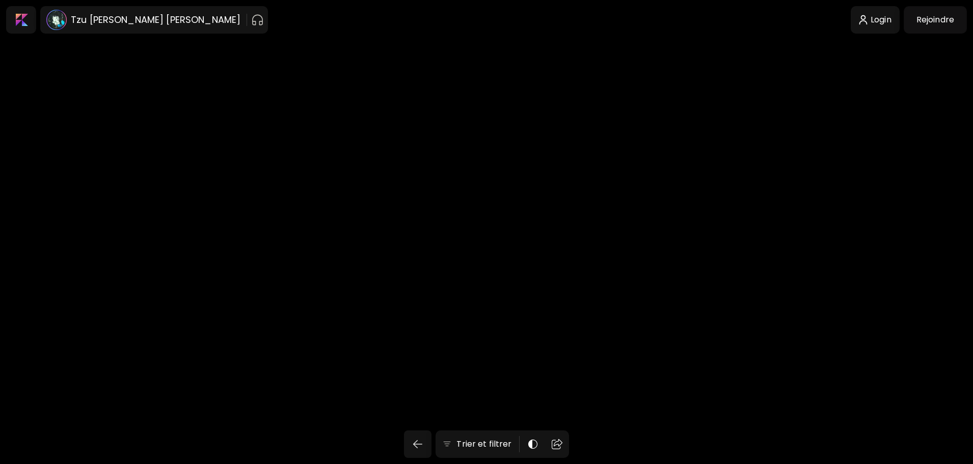
scroll to position [1338, 0]
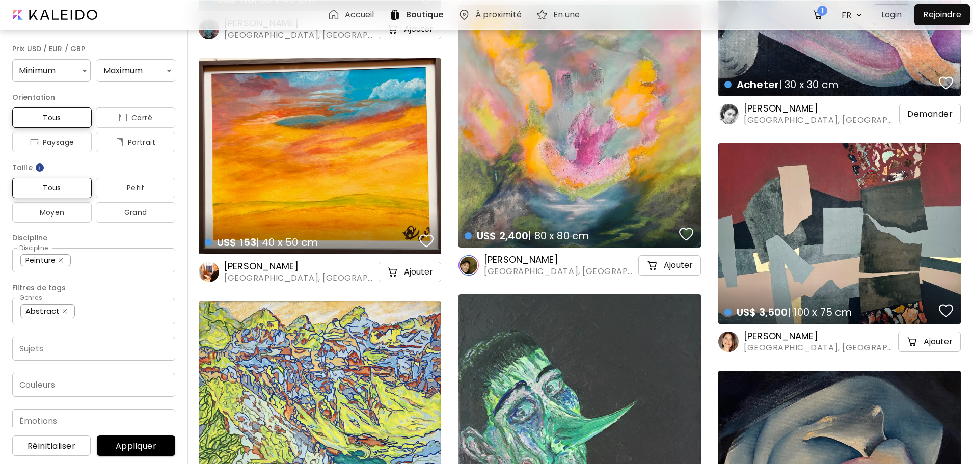
scroll to position [1648, 0]
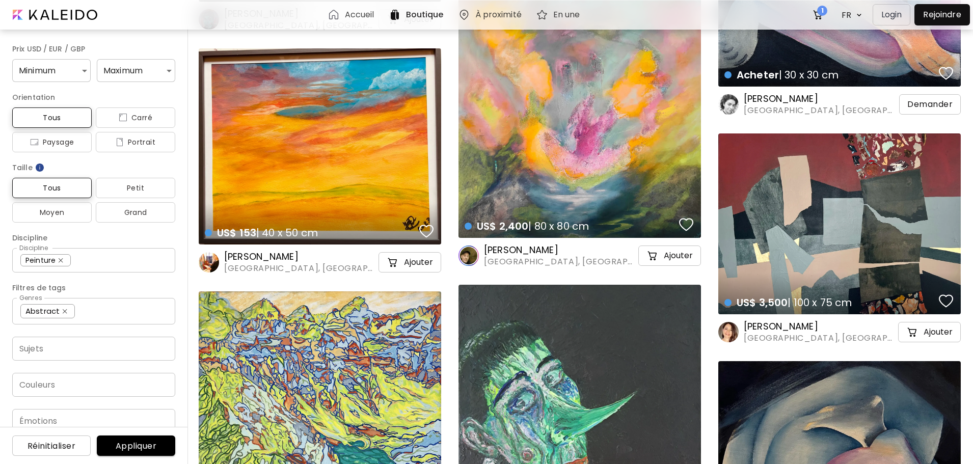
click at [377, 92] on div "US$ 153 | 40 x 50 cm details" at bounding box center [320, 146] width 243 height 196
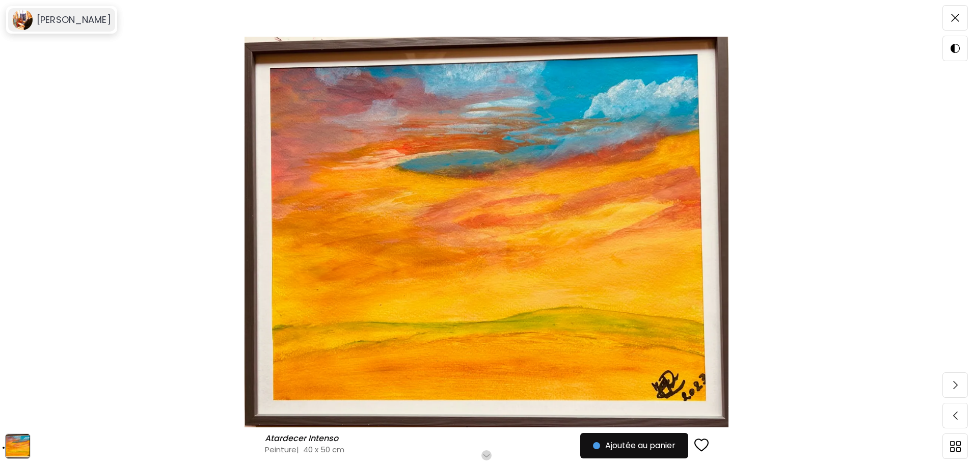
click at [57, 28] on div "[PERSON_NAME]" at bounding box center [61, 19] width 107 height 23
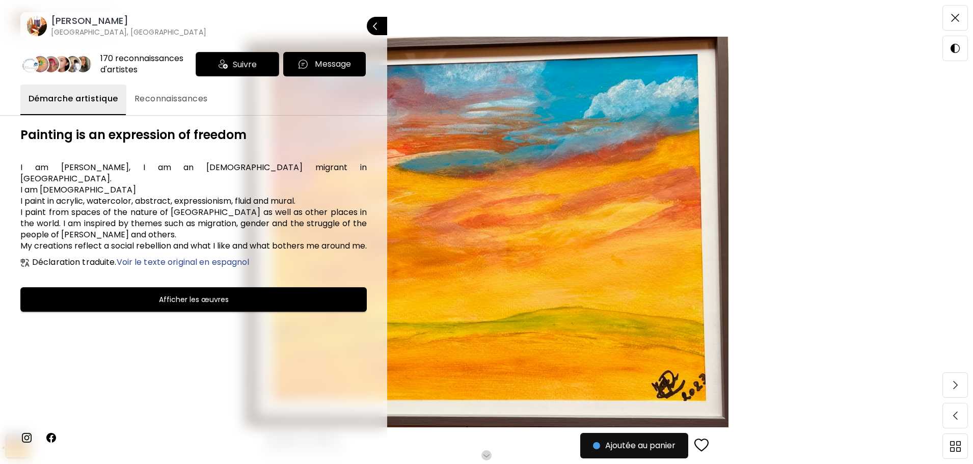
click at [248, 306] on button "Afficher les œuvres" at bounding box center [193, 299] width 347 height 24
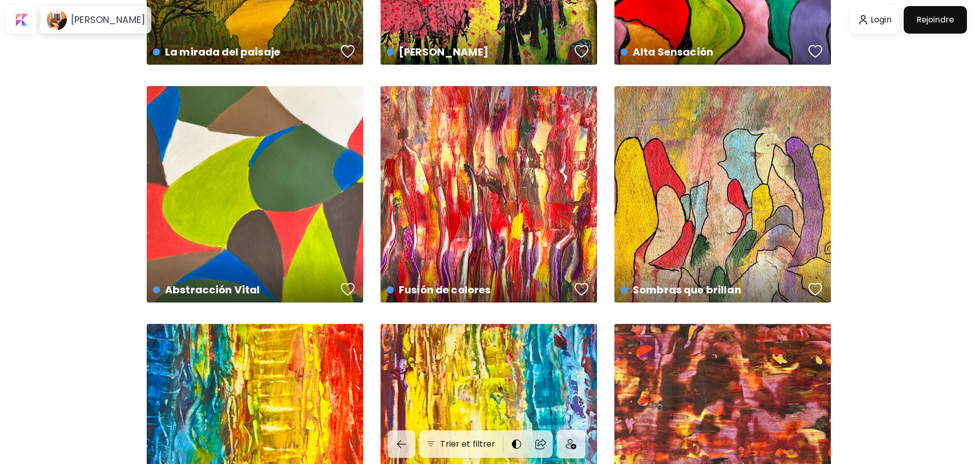
scroll to position [207, 0]
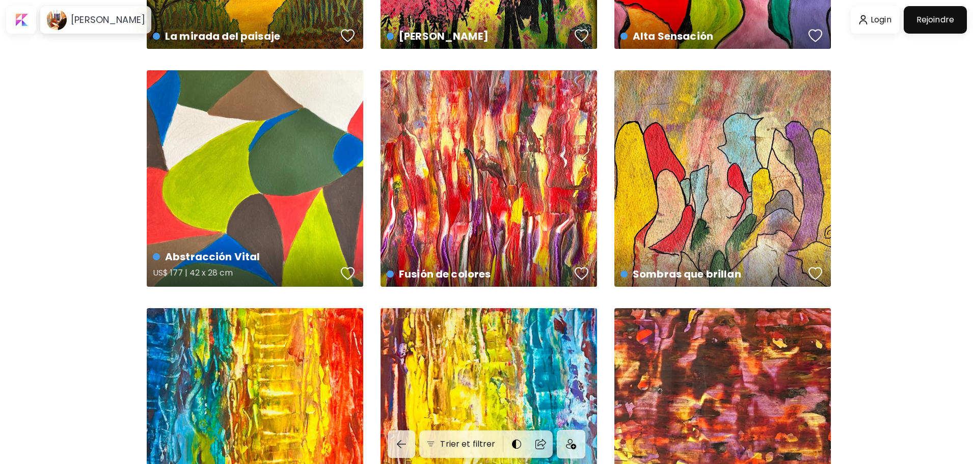
click at [278, 136] on div "Abstracción Vital US$ 177 | 42 x 28 cm" at bounding box center [255, 178] width 217 height 217
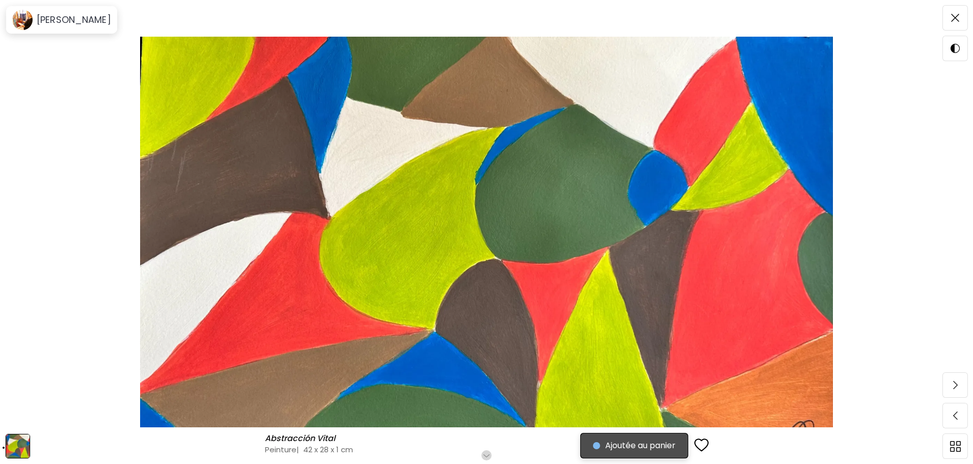
click at [623, 445] on span "Ajoutée au panier" at bounding box center [634, 446] width 83 height 12
click at [342, 438] on div "Abstracción Vital Abstracción Vital Peinture | 42 x 28 x 1 cm" at bounding box center [430, 444] width 330 height 21
click at [313, 438] on h6 "Abstracción Vital" at bounding box center [301, 439] width 73 height 10
click at [617, 394] on img at bounding box center [487, 232] width 888 height 391
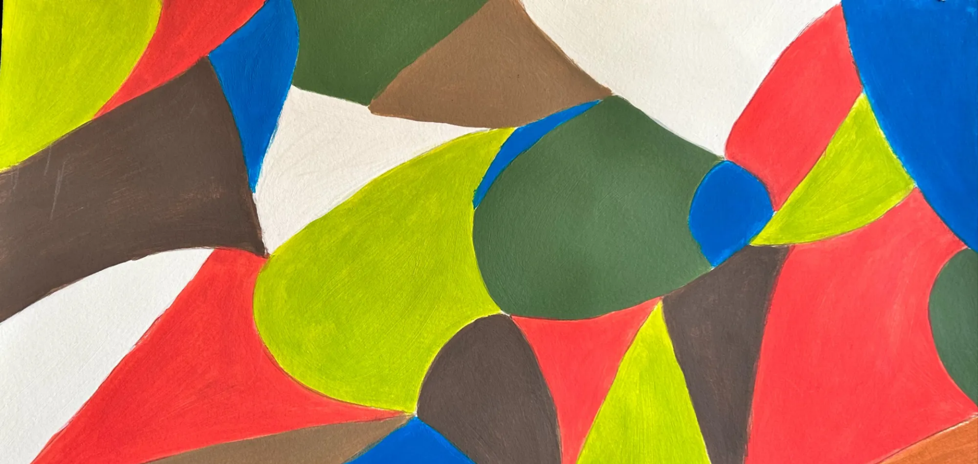
click at [758, 361] on img at bounding box center [489, 276] width 978 height 552
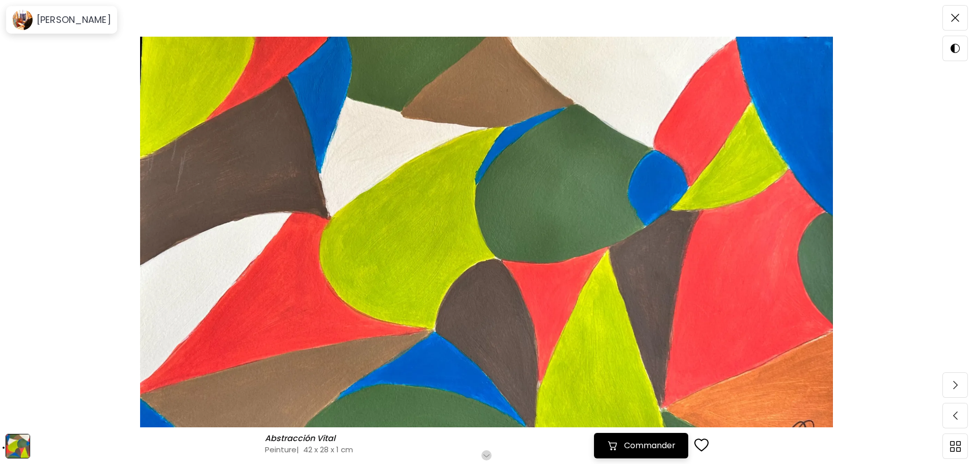
click at [634, 437] on button "Commander" at bounding box center [641, 445] width 94 height 25
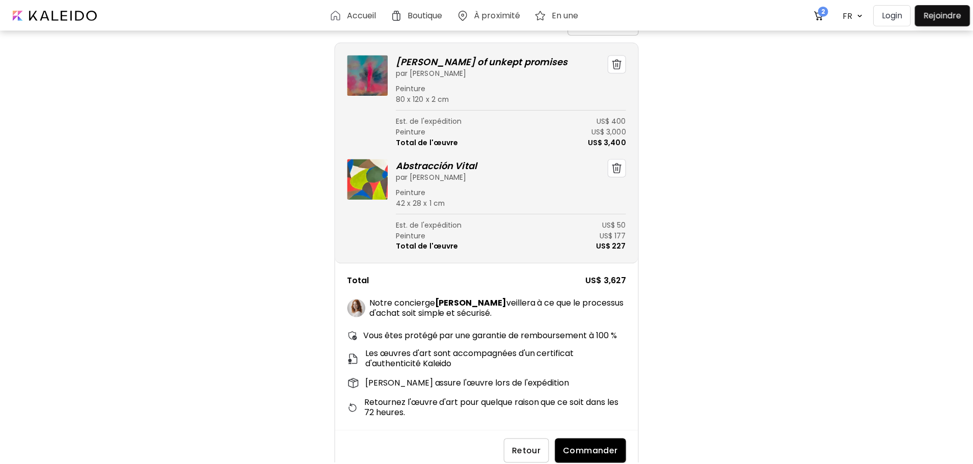
scroll to position [36, 0]
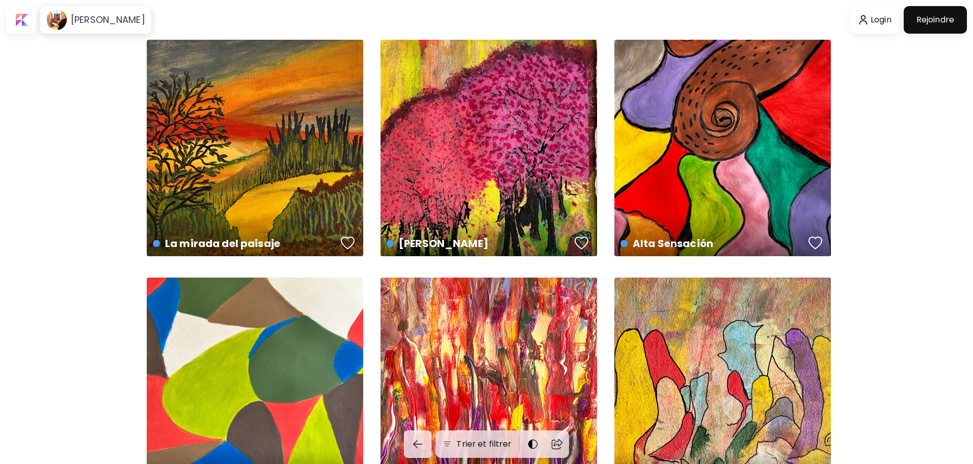
scroll to position [207, 0]
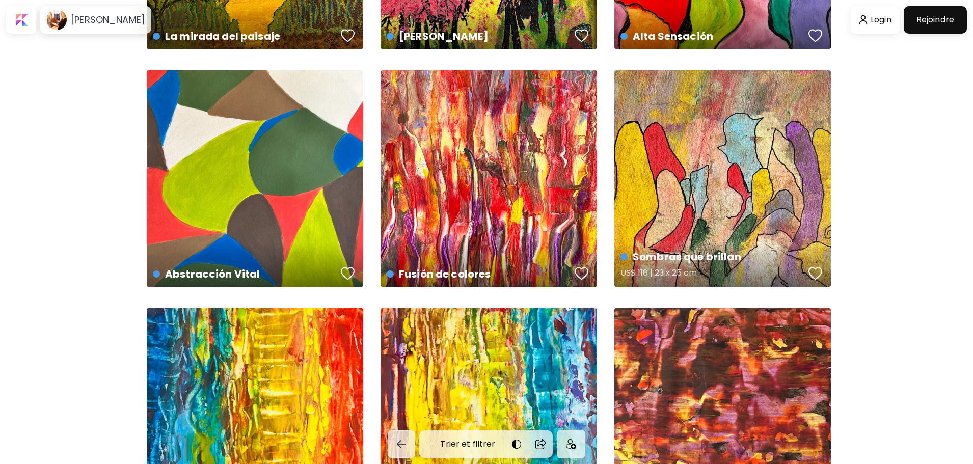
click at [785, 168] on div "Sombras que brillan US$ 118 | 23 x 25 cm" at bounding box center [723, 178] width 217 height 217
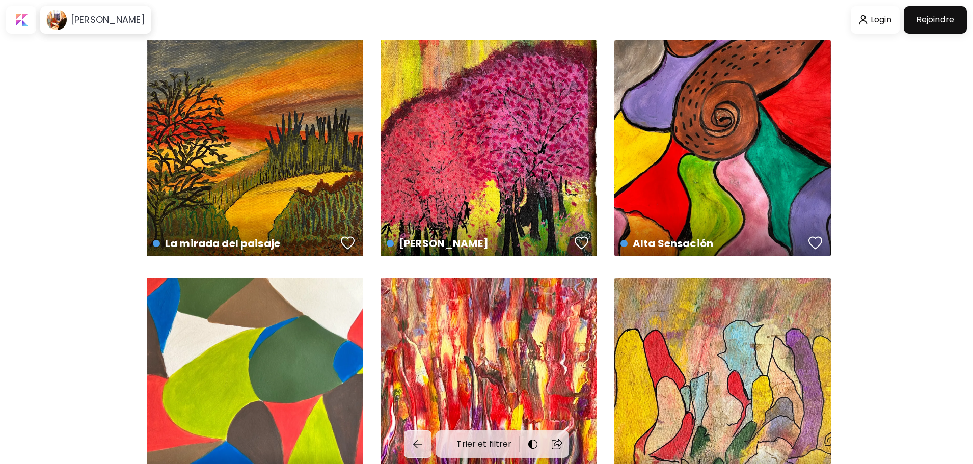
scroll to position [207, 0]
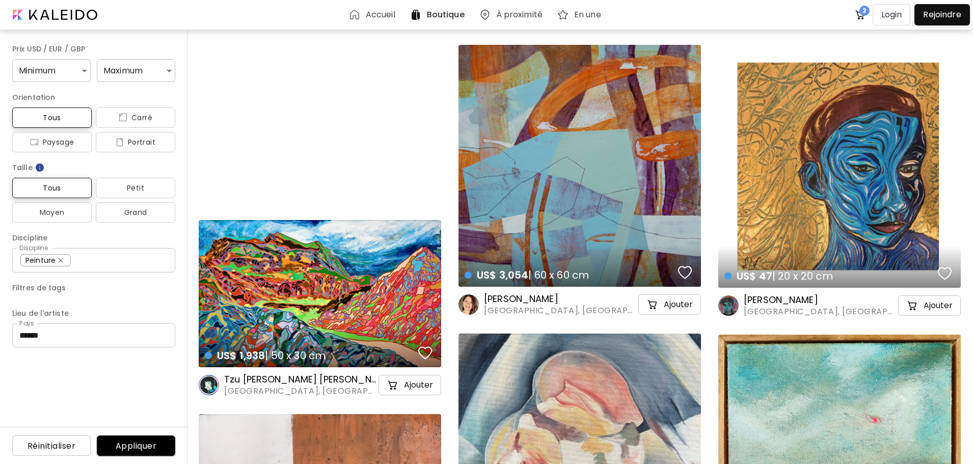
scroll to position [1648, 0]
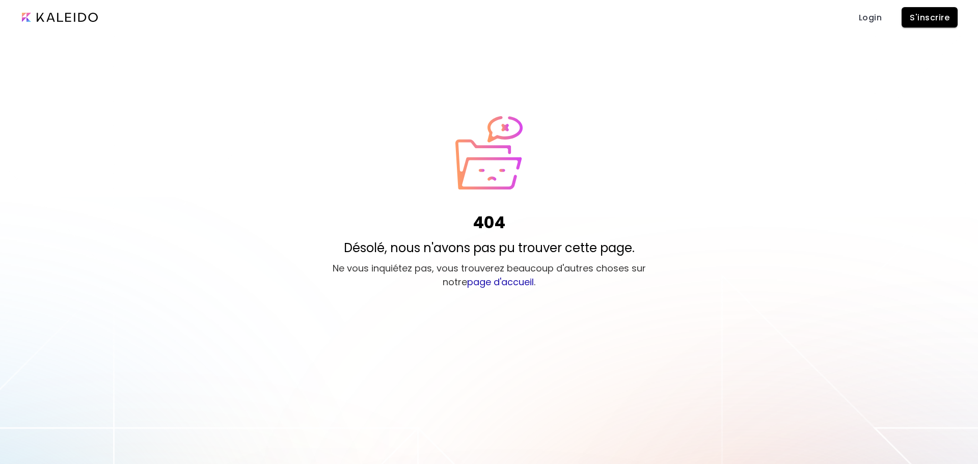
click at [504, 284] on link "page d'accueil" at bounding box center [500, 282] width 67 height 13
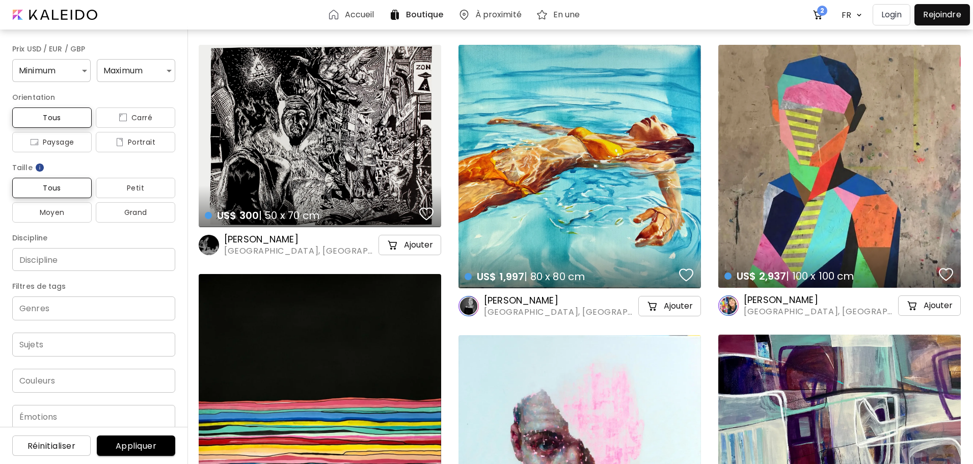
click at [355, 16] on h6 "Accueil" at bounding box center [360, 15] width 30 height 8
